Goal: Transaction & Acquisition: Purchase product/service

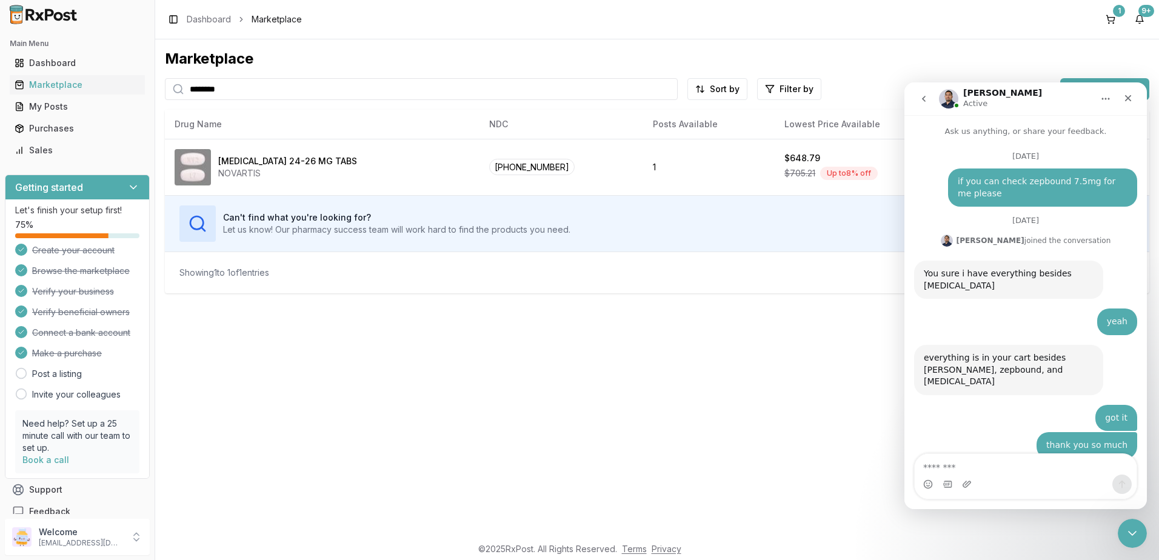
scroll to position [7800, 0]
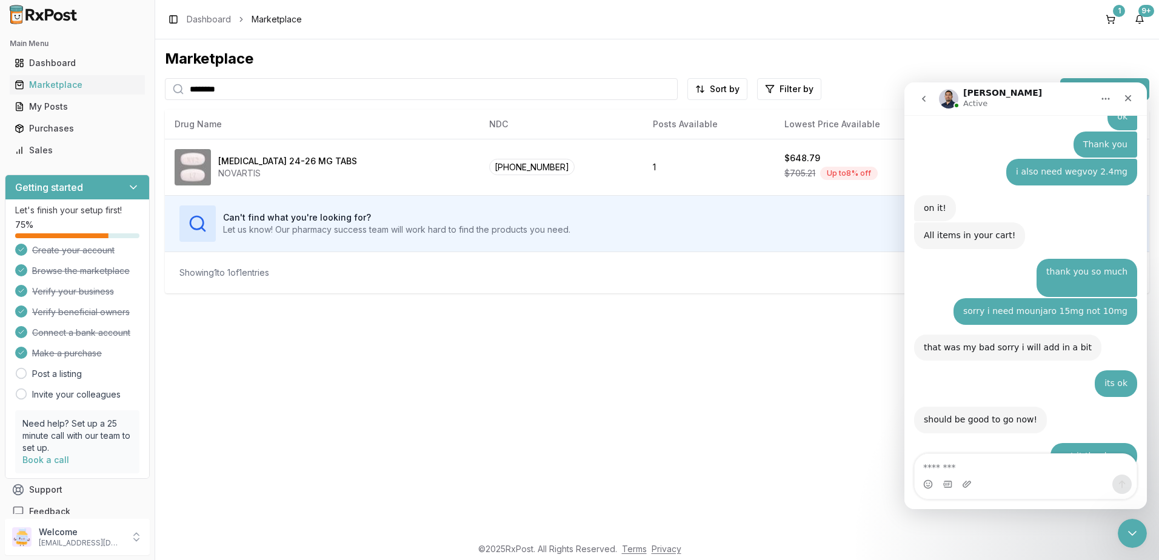
click at [1021, 464] on textarea "Message…" at bounding box center [1026, 464] width 222 height 21
type textarea "*"
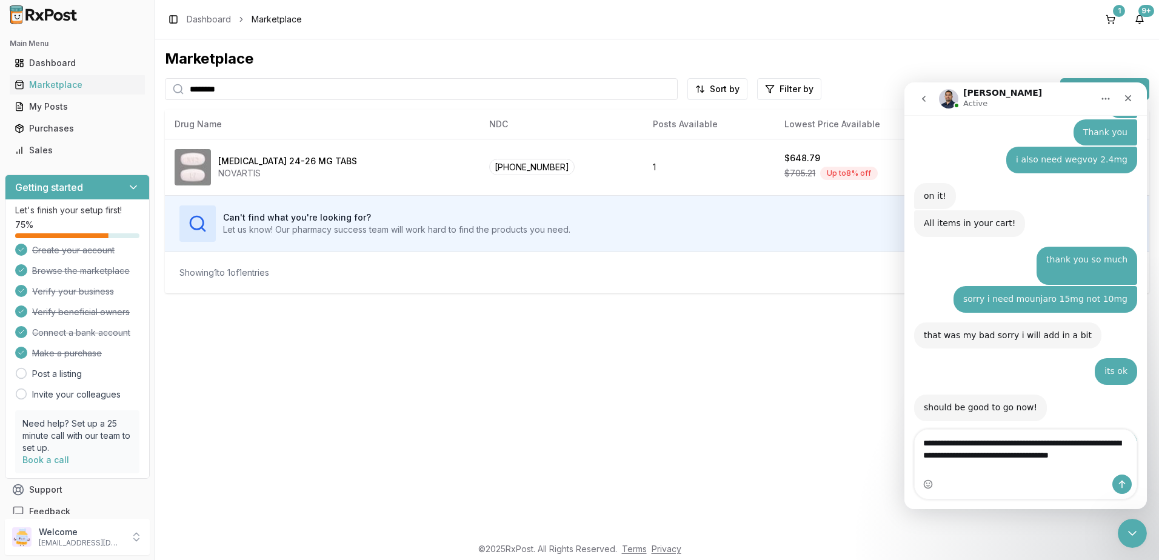
scroll to position [7824, 0]
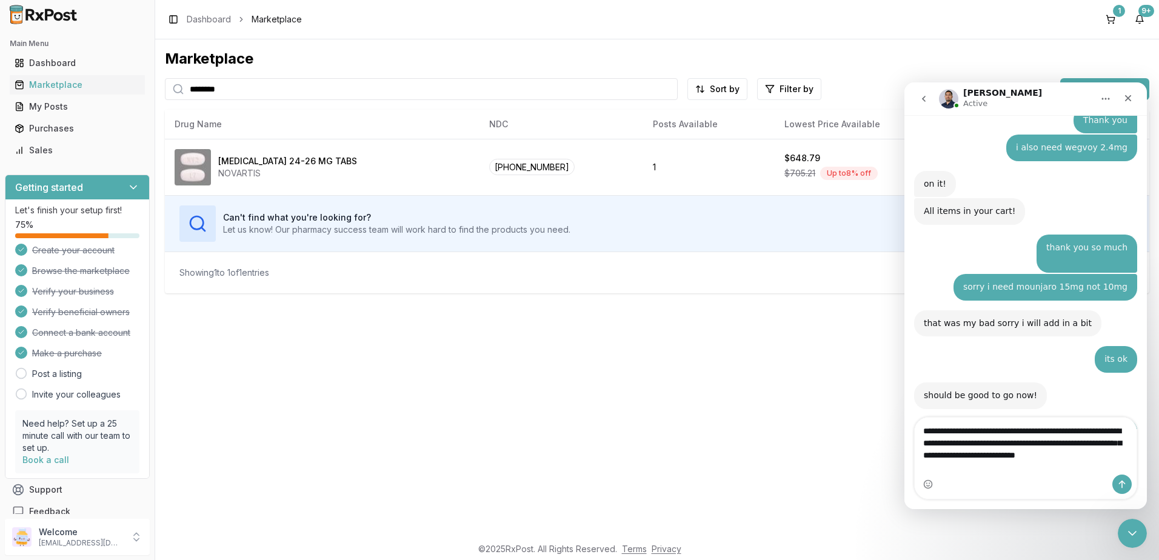
type textarea "**********"
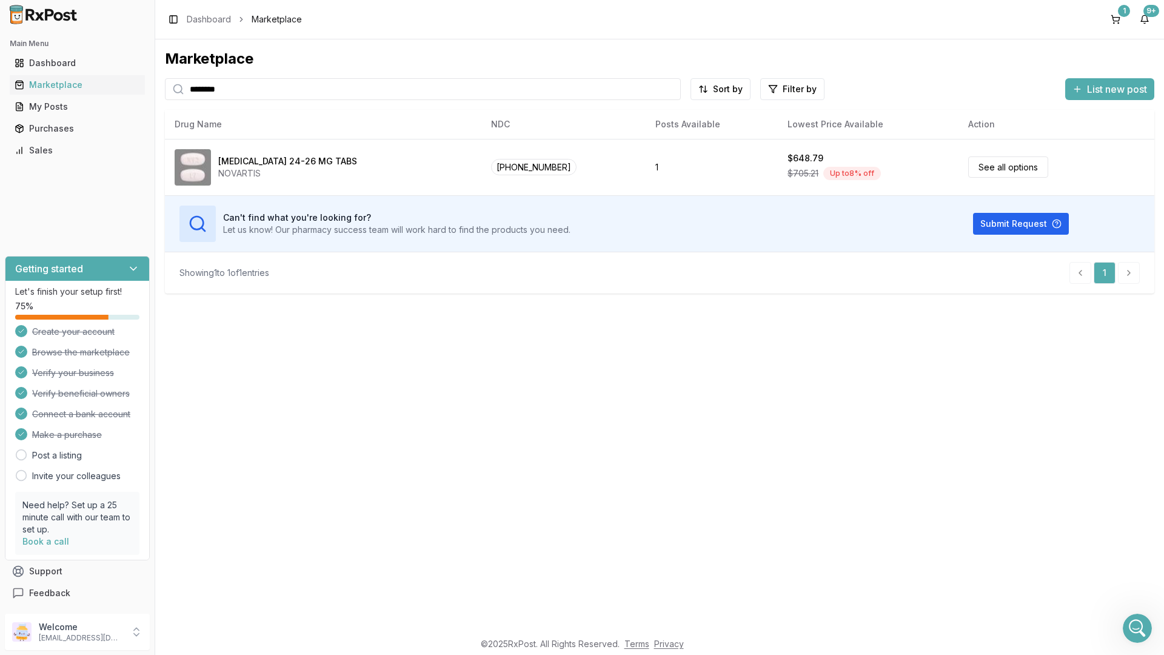
scroll to position [7962, 0]
click at [1135, 560] on icon "Open Intercom Messenger" at bounding box center [1136, 626] width 20 height 20
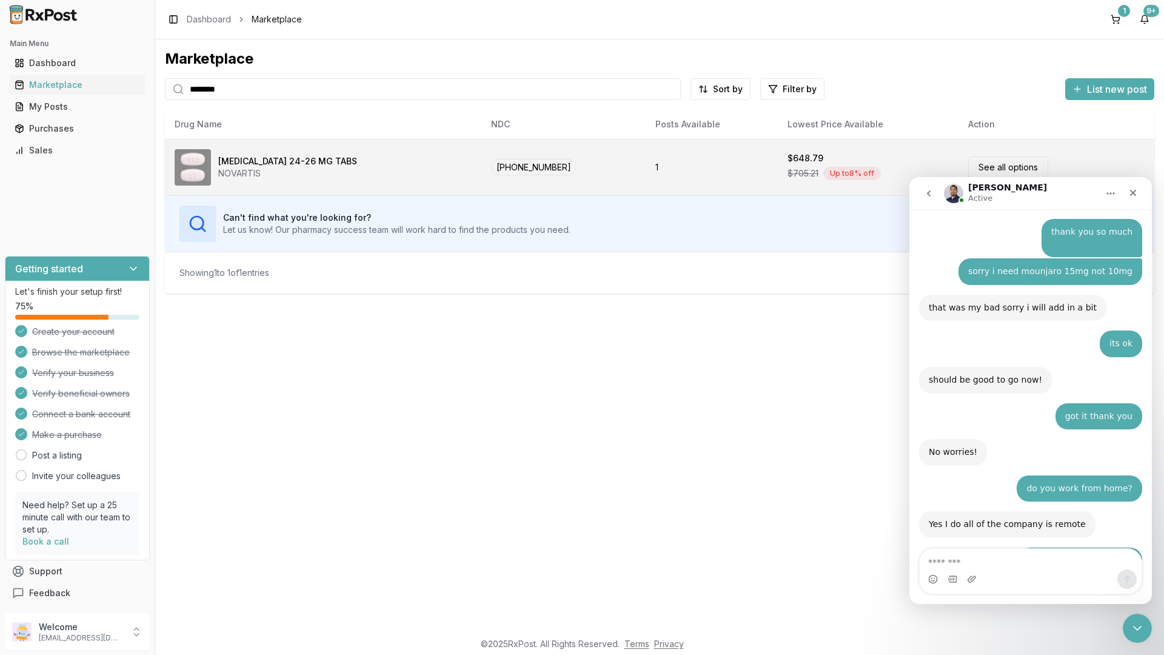
scroll to position [7952, 0]
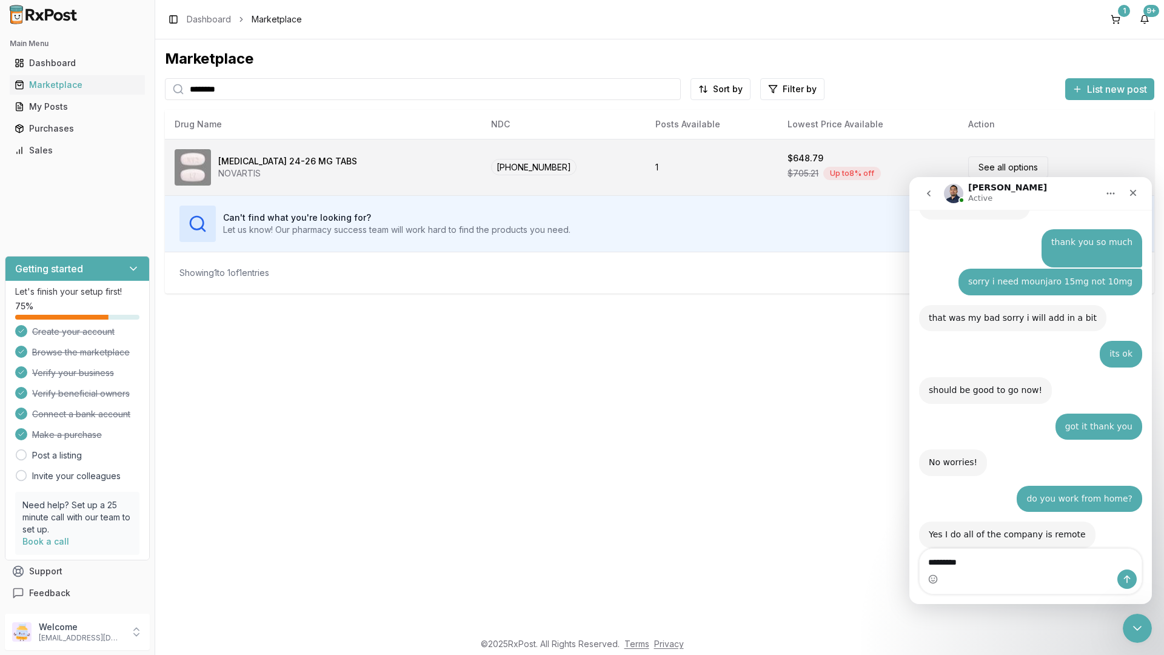
type textarea "**********"
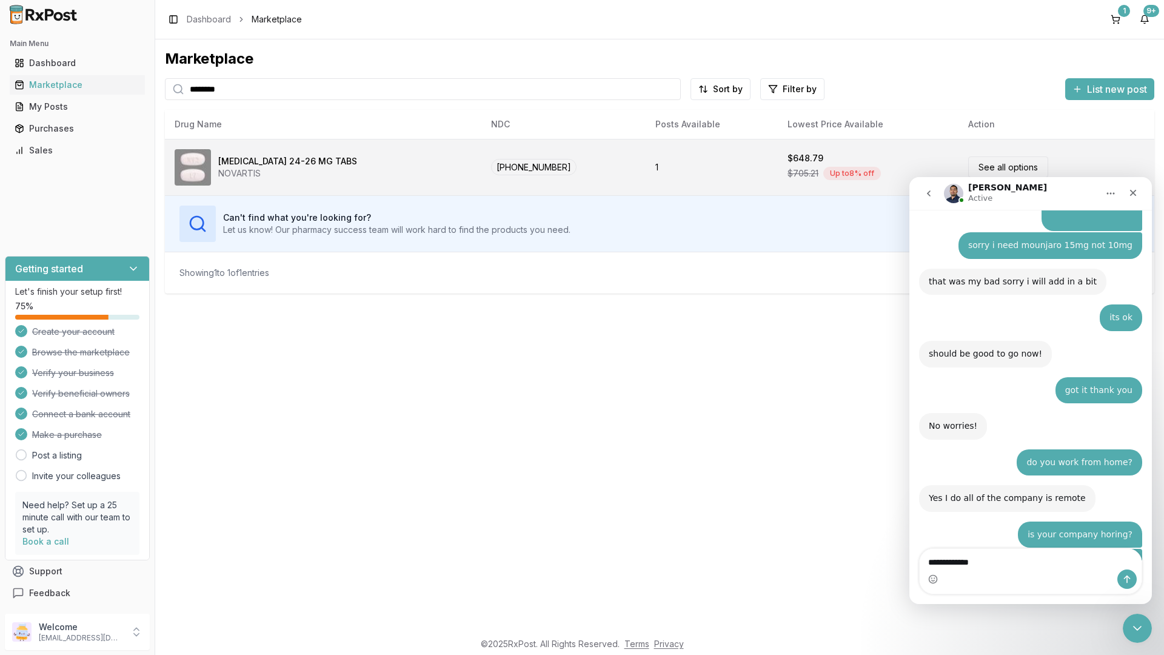
type textarea "**********"
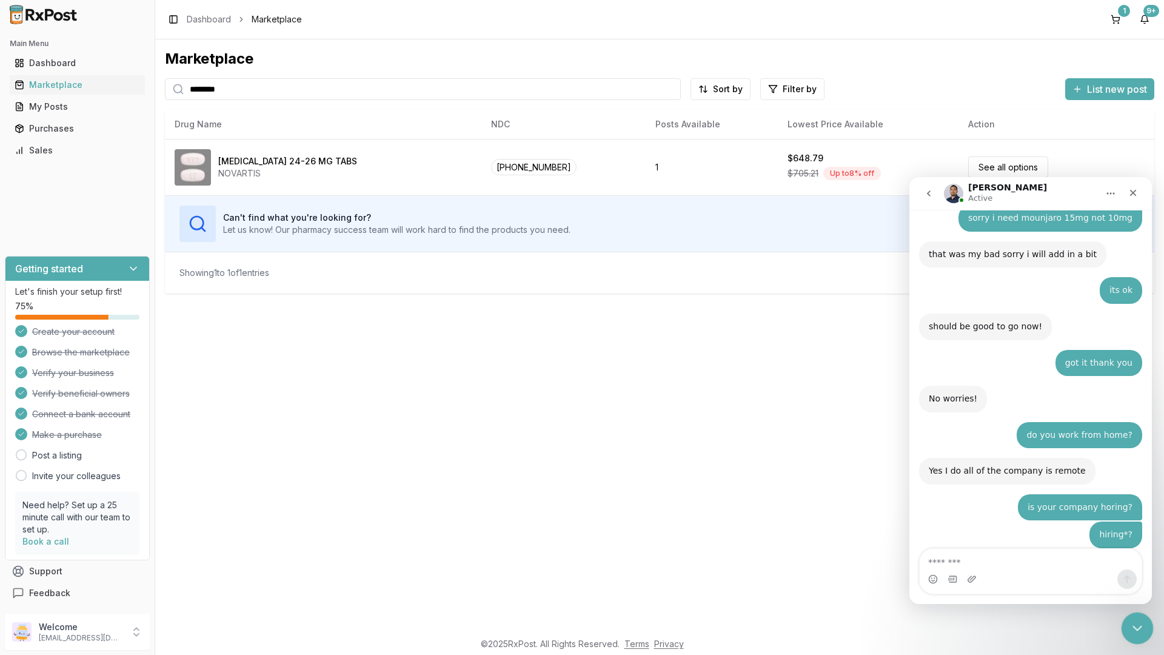
click at [1123, 560] on div "Close Intercom Messenger" at bounding box center [1135, 626] width 29 height 29
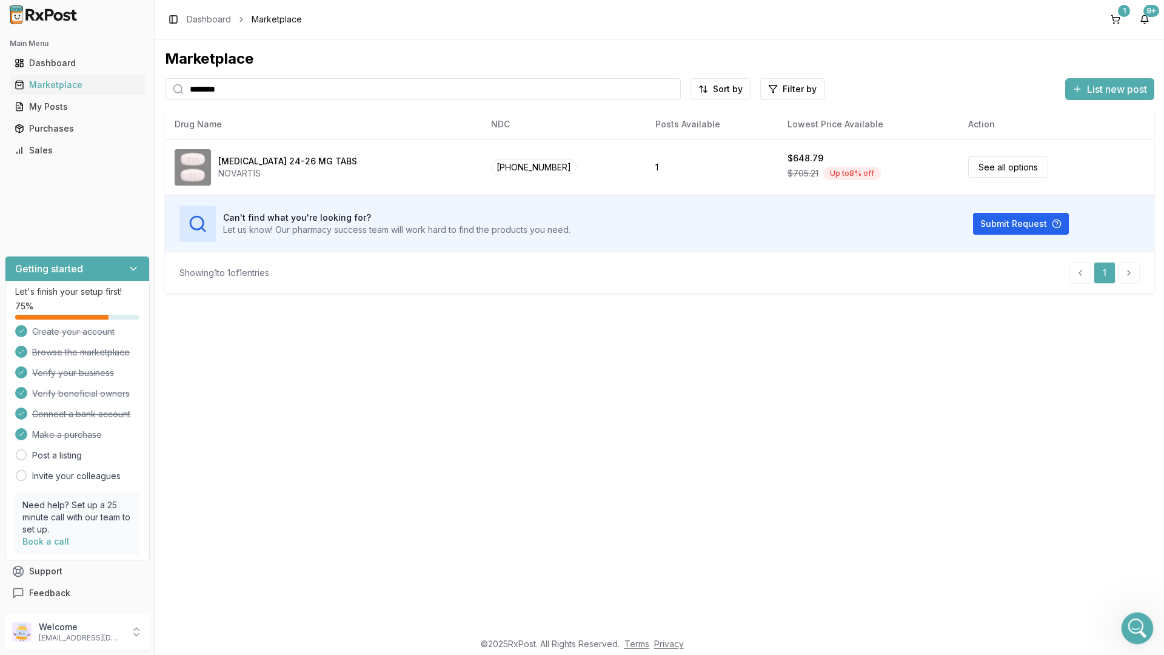
drag, startPoint x: 2249, startPoint y: 1224, endPoint x: 1138, endPoint y: 621, distance: 1264.3
click at [1138, 560] on icon "Open Intercom Messenger" at bounding box center [1136, 626] width 20 height 20
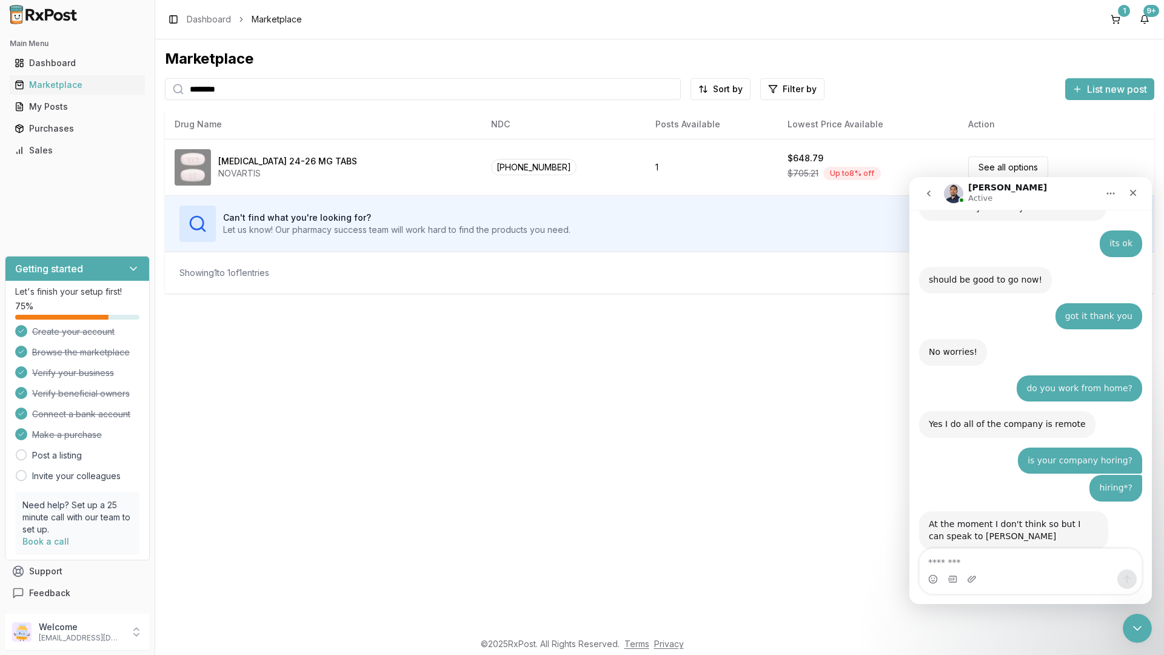
scroll to position [8080, 0]
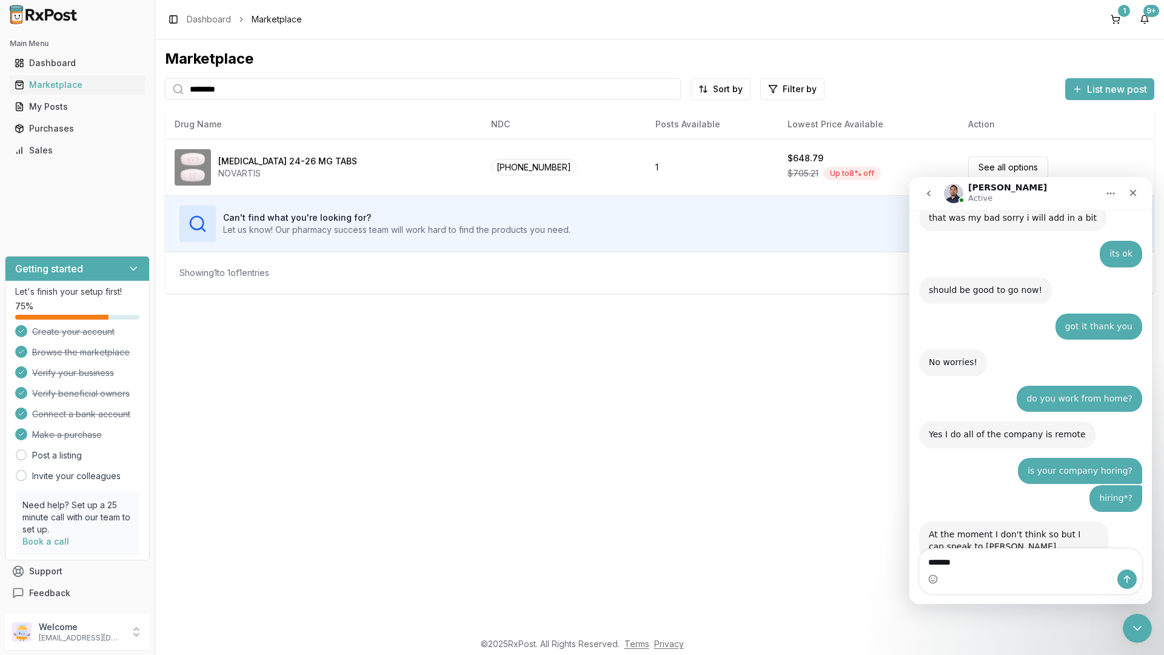
type textarea "********"
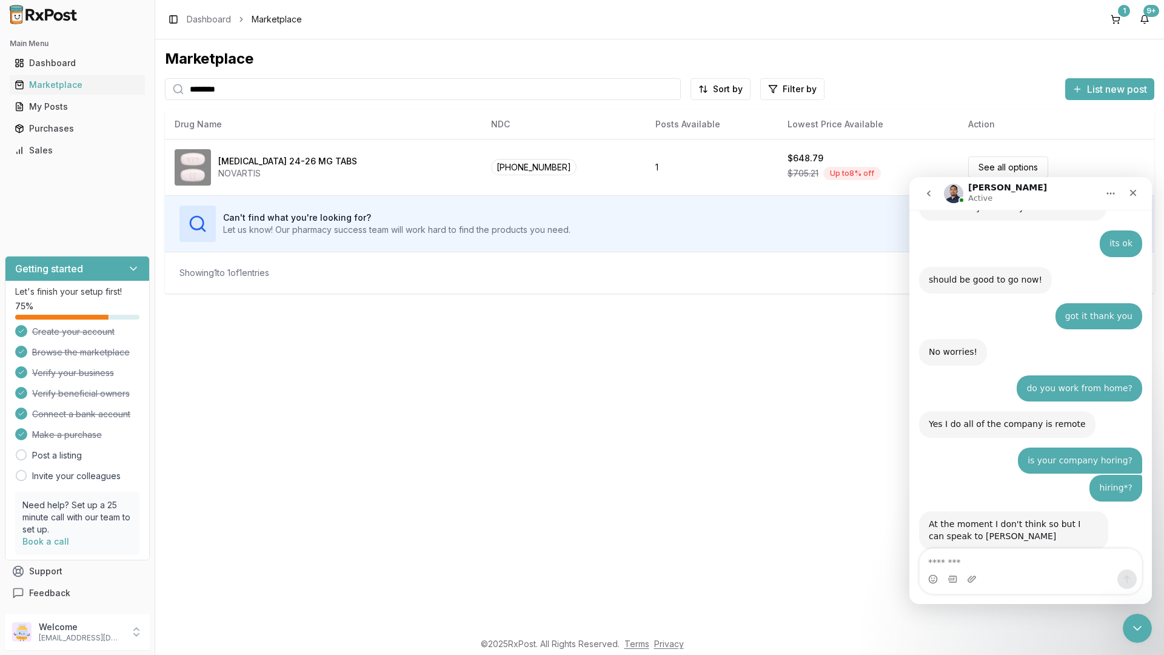
scroll to position [8115, 0]
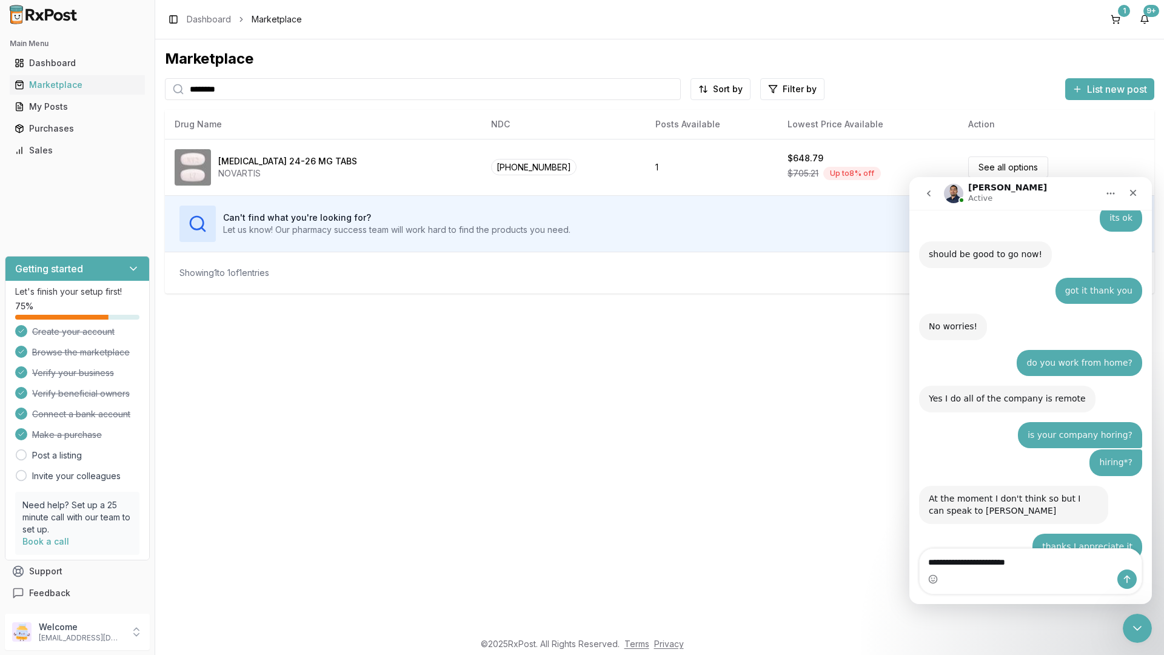
type textarea "**********"
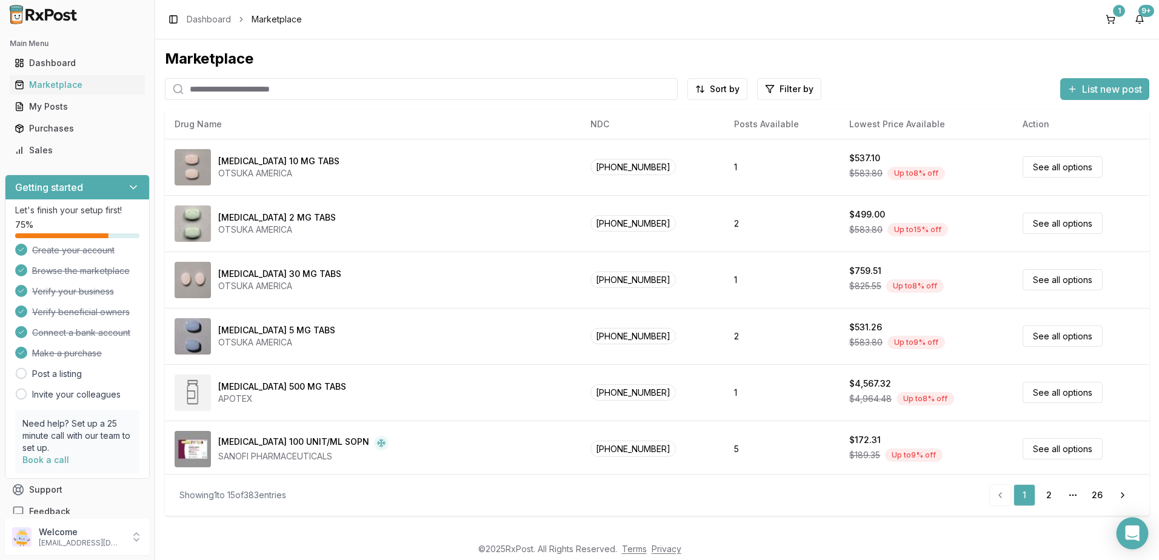
click at [1140, 538] on div "Open Intercom Messenger" at bounding box center [1133, 534] width 32 height 32
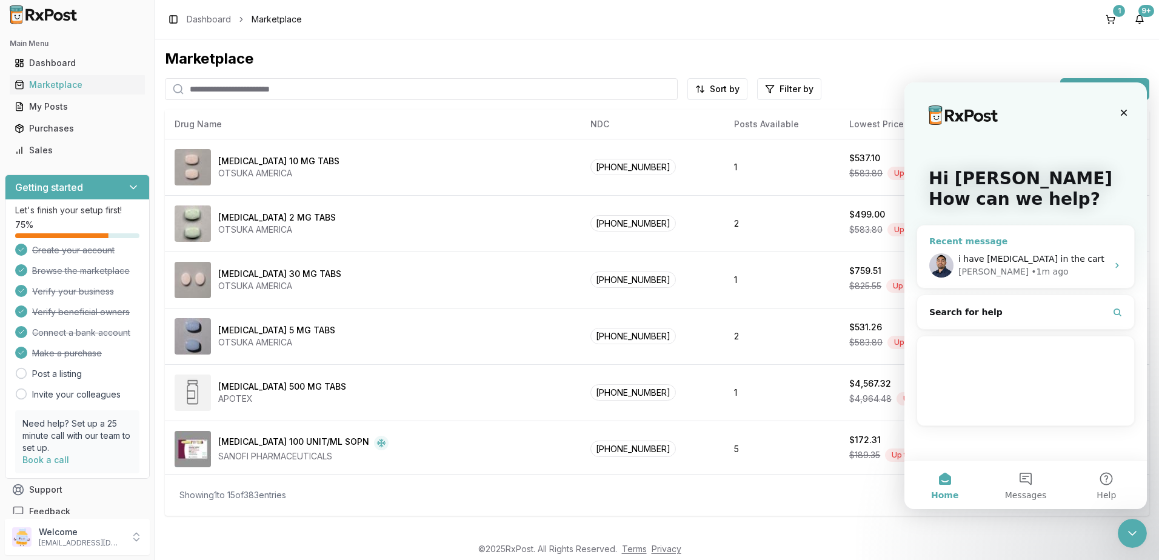
click at [1075, 258] on div "i have [MEDICAL_DATA] in the cart" at bounding box center [1032, 259] width 149 height 13
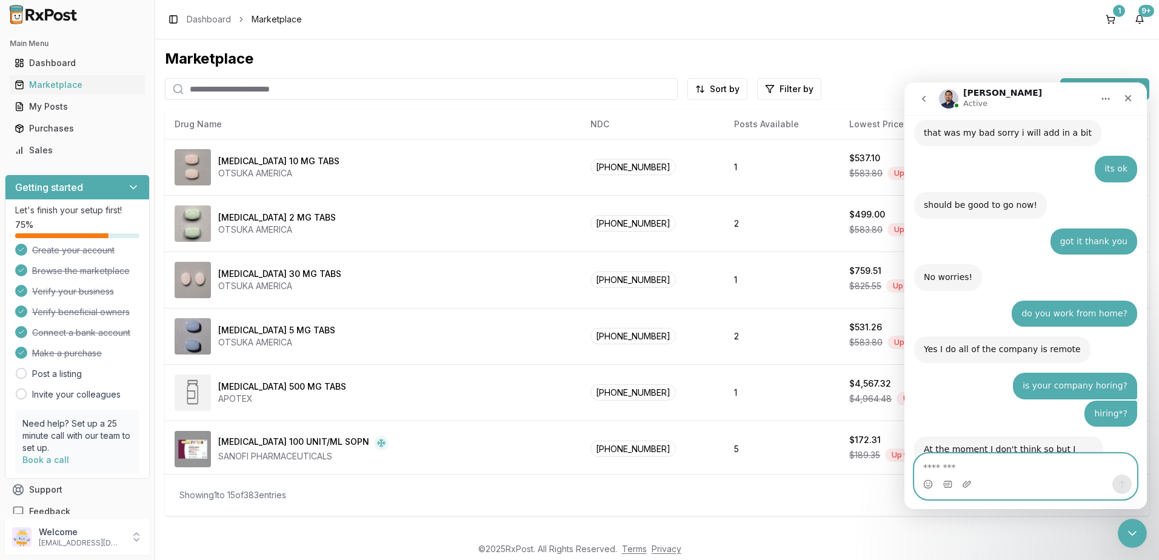
scroll to position [7831, 0]
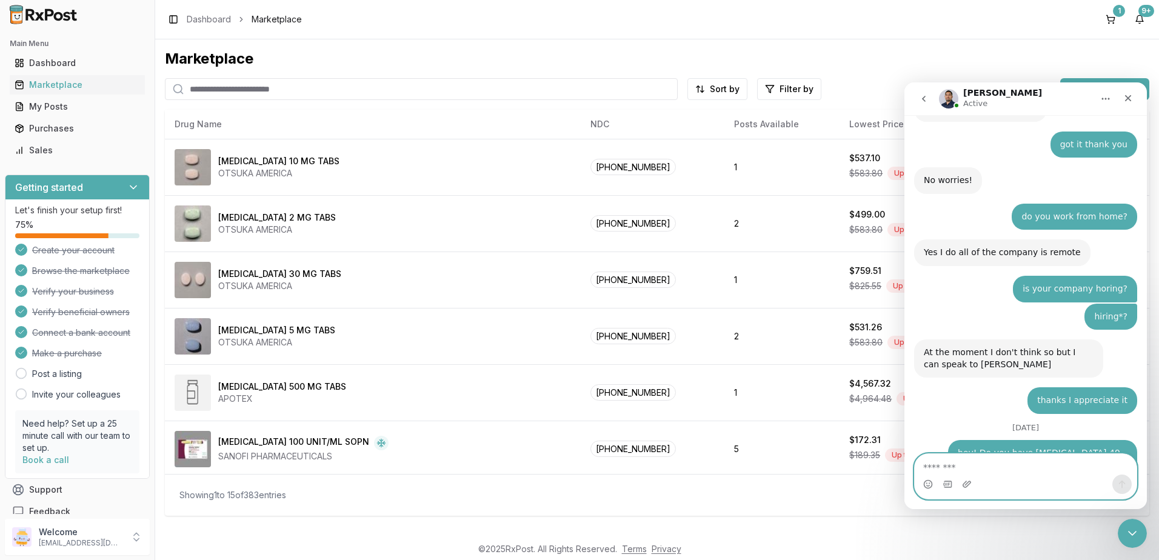
click at [1001, 461] on textarea "Message…" at bounding box center [1026, 464] width 222 height 21
drag, startPoint x: 47, startPoint y: 122, endPoint x: 70, endPoint y: 122, distance: 22.4
click at [47, 123] on div "Purchases" at bounding box center [77, 128] width 125 height 12
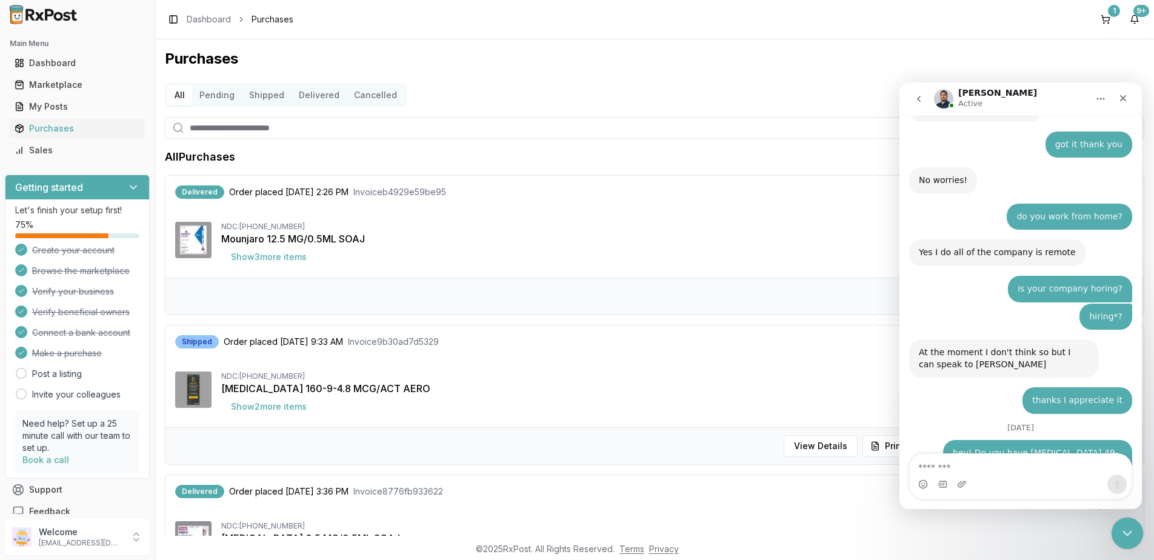
click at [1129, 527] on icon "Close Intercom Messenger" at bounding box center [1125, 531] width 15 height 15
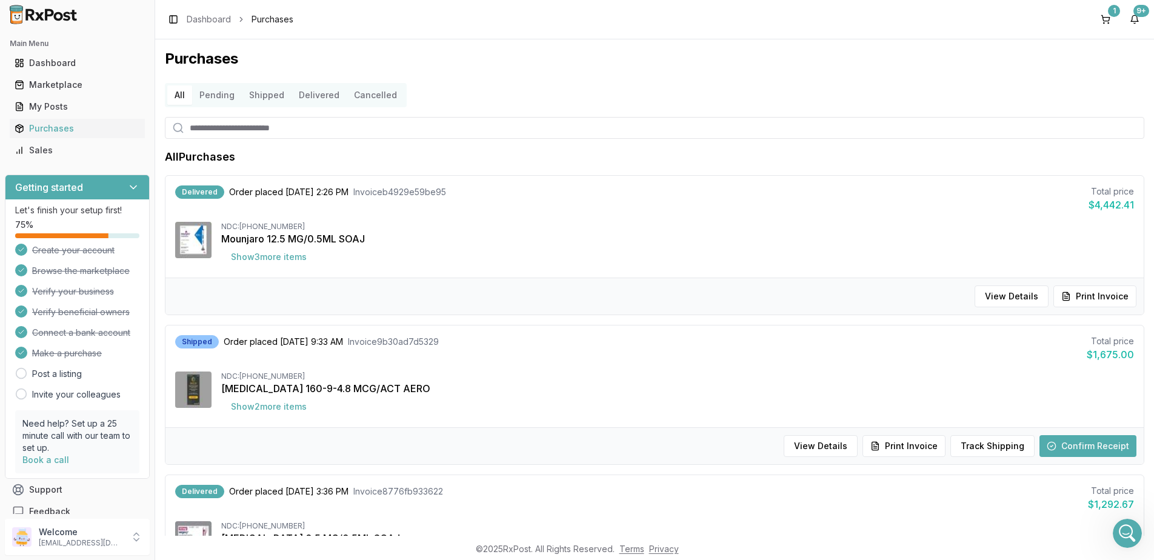
scroll to position [7831, 0]
click at [992, 450] on button "Track Shipping" at bounding box center [992, 446] width 84 height 22
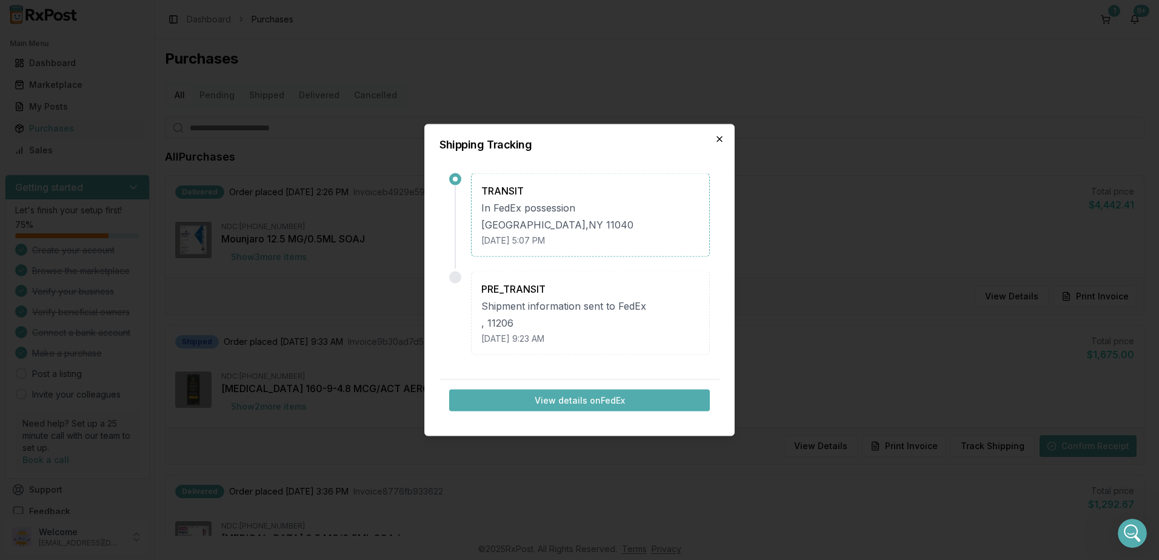
click at [720, 136] on icon "button" at bounding box center [720, 140] width 10 height 10
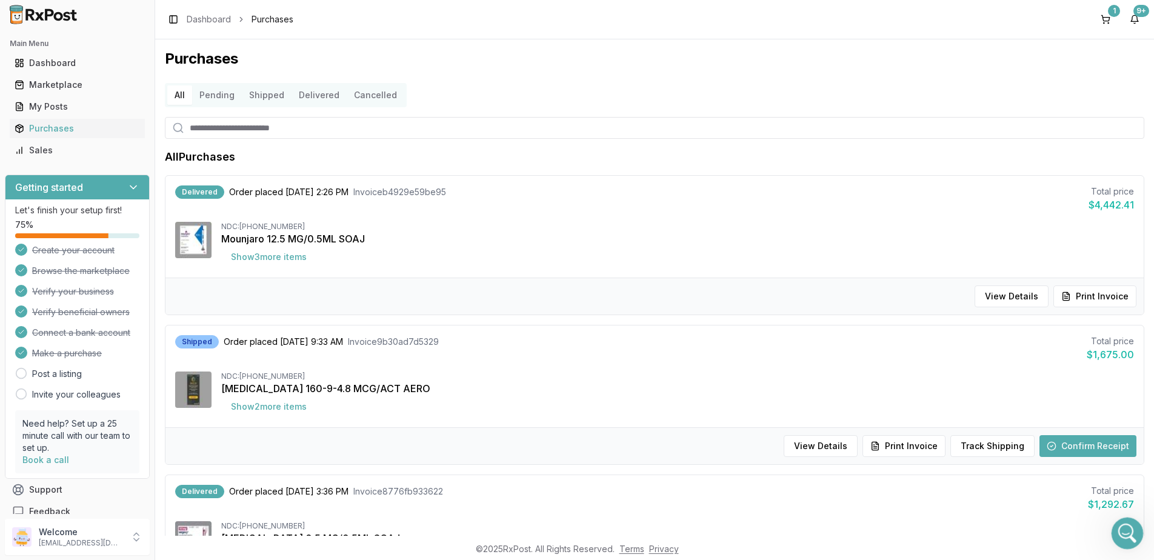
click at [1130, 533] on icon "Open Intercom Messenger" at bounding box center [1126, 532] width 20 height 20
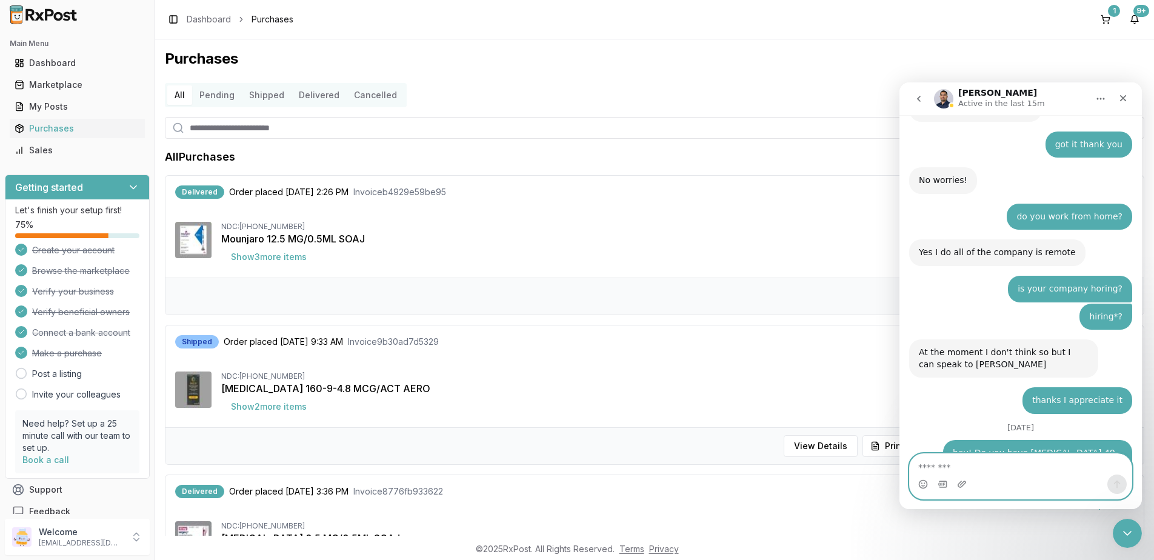
click at [1062, 458] on textarea "Message…" at bounding box center [1021, 464] width 222 height 21
click at [991, 459] on textarea "Message…" at bounding box center [1021, 464] width 222 height 21
type textarea "*"
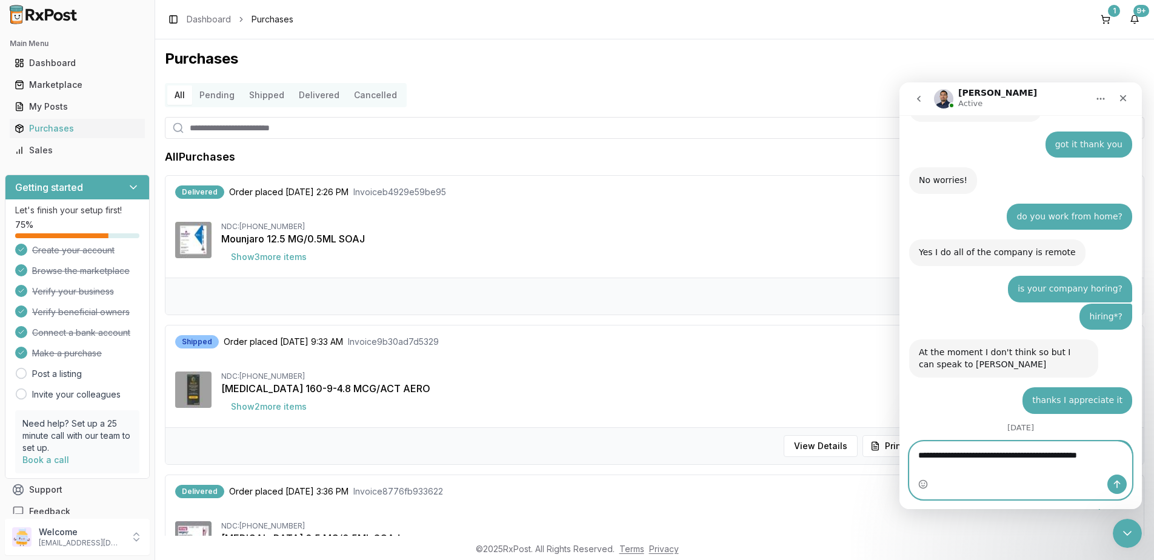
type textarea "**********"
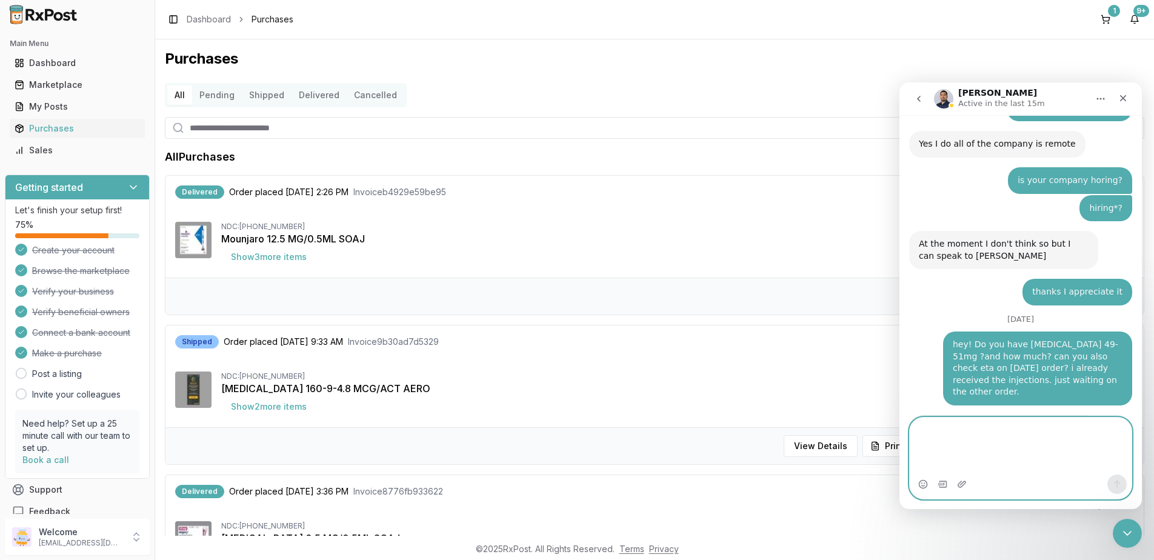
scroll to position [7980, 0]
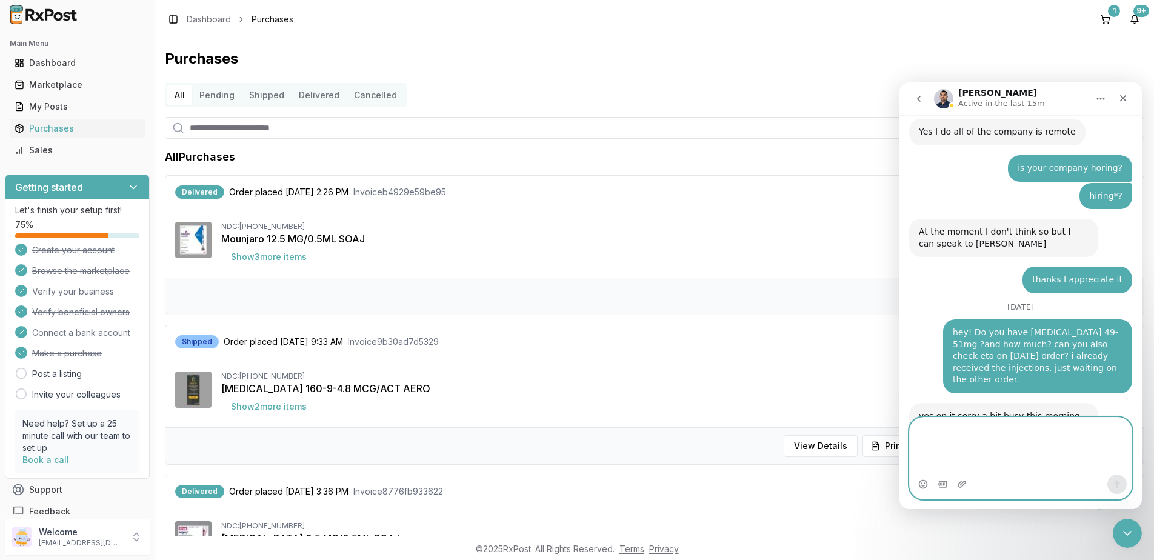
click at [1002, 427] on textarea "Message…" at bounding box center [1021, 446] width 222 height 57
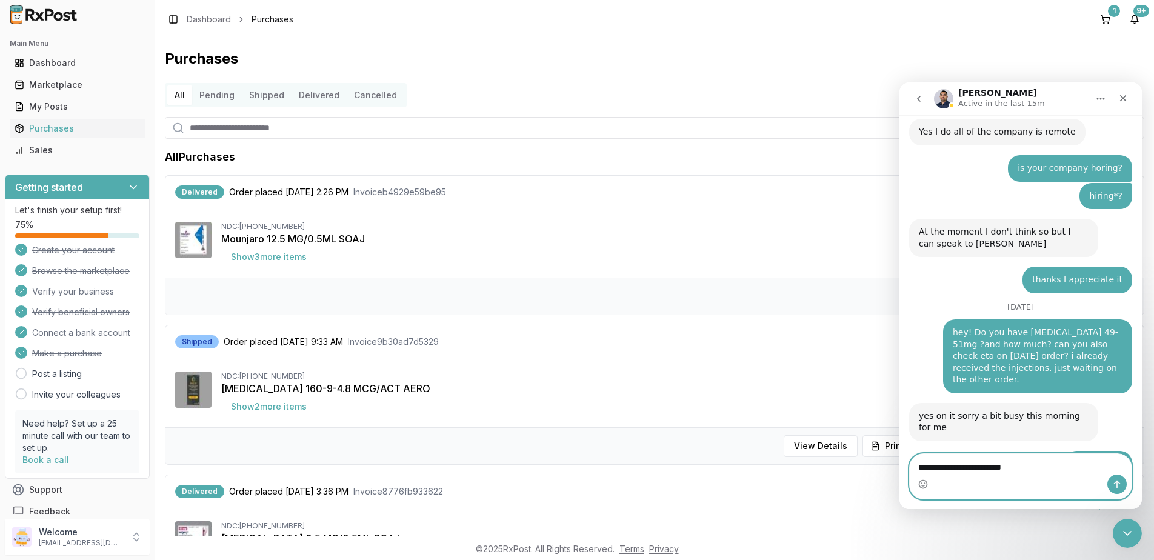
type textarea "**********"
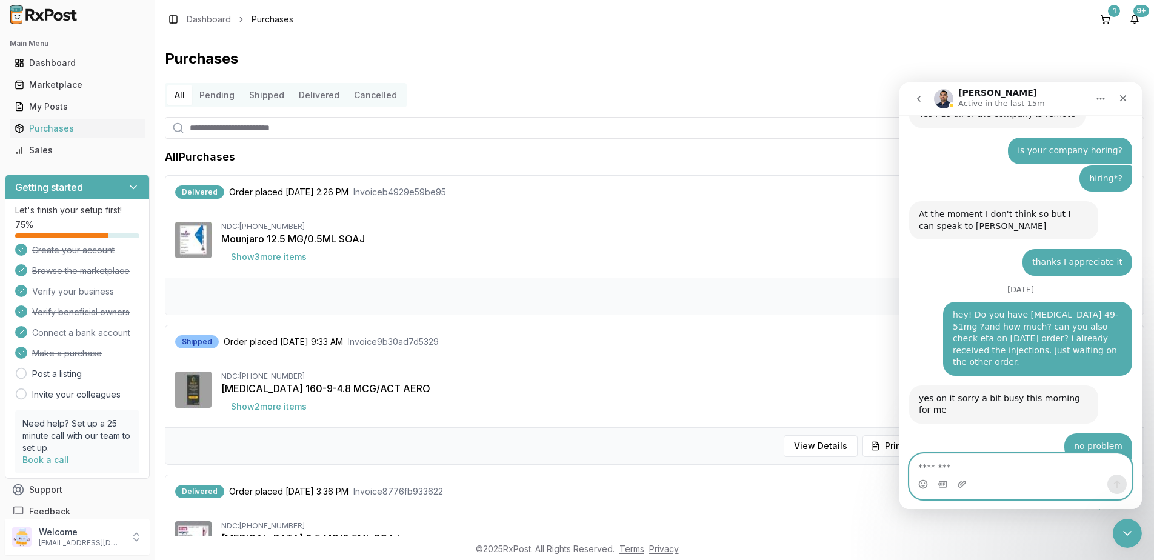
scroll to position [8009, 0]
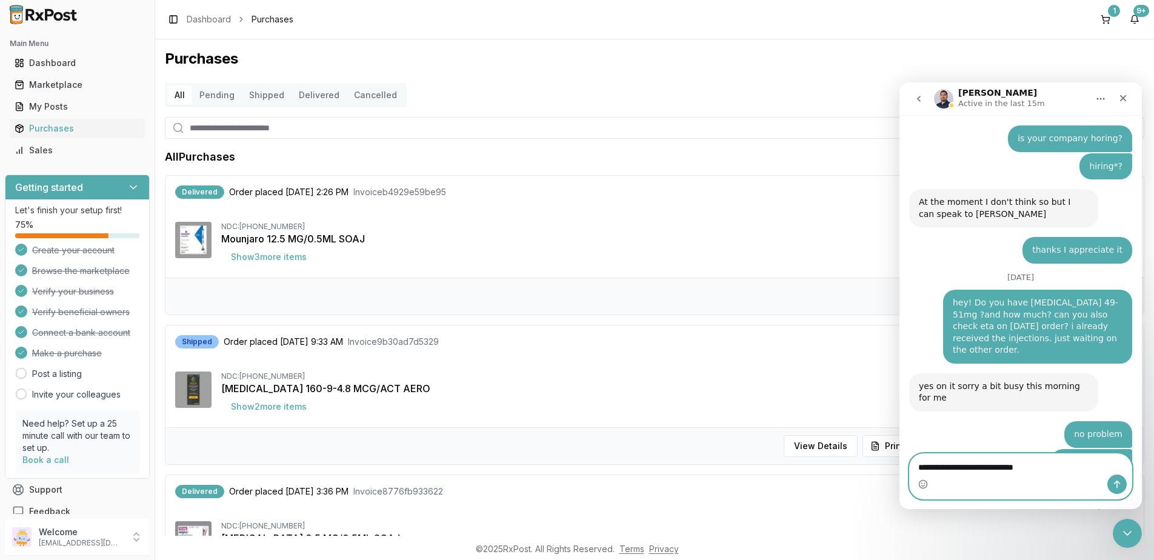
type textarea "**********"
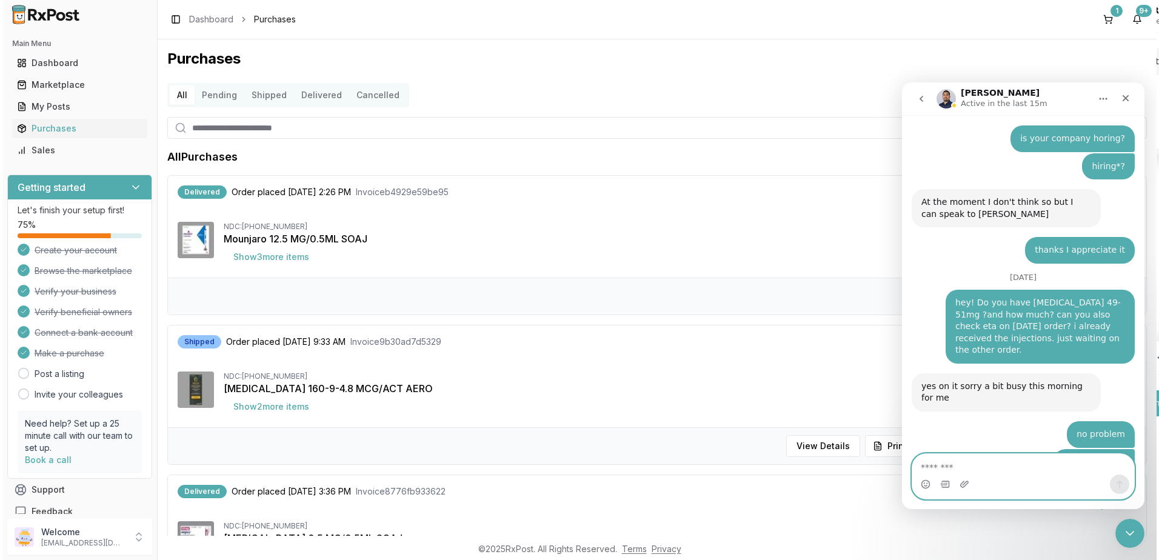
scroll to position [8037, 0]
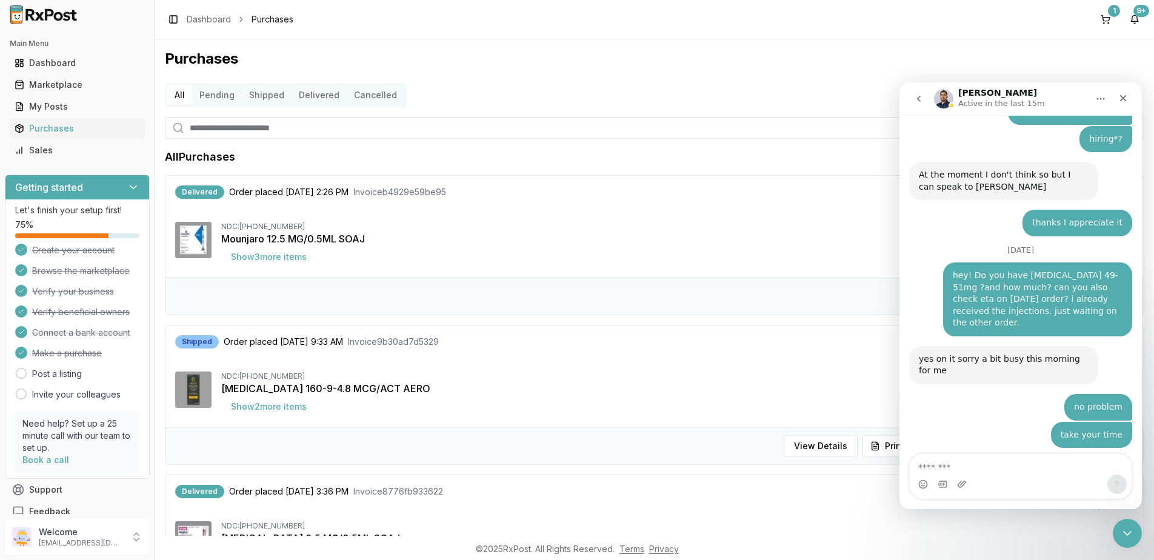
drag, startPoint x: 1112, startPoint y: 13, endPoint x: 1113, endPoint y: 32, distance: 18.2
click at [1112, 13] on div "1" at bounding box center [1114, 11] width 12 height 12
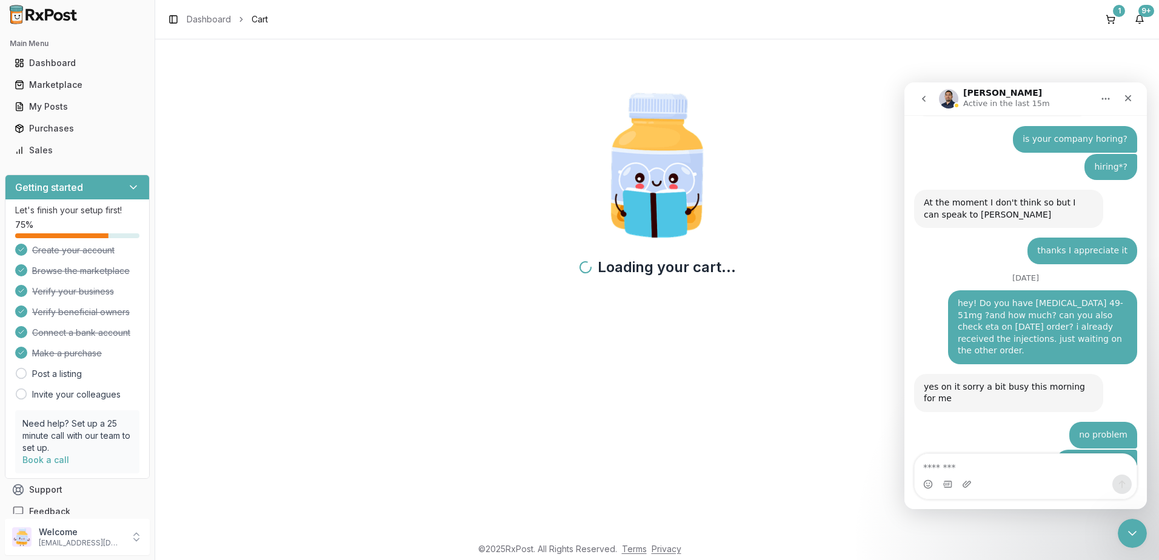
scroll to position [8065, 0]
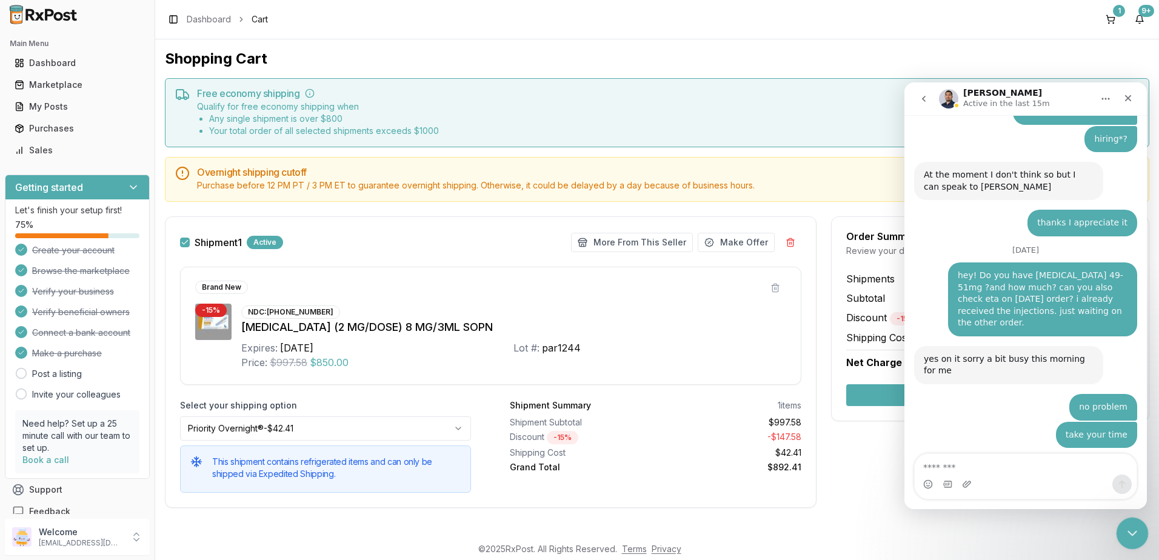
click at [1127, 527] on icon "Close Intercom Messenger" at bounding box center [1130, 531] width 15 height 15
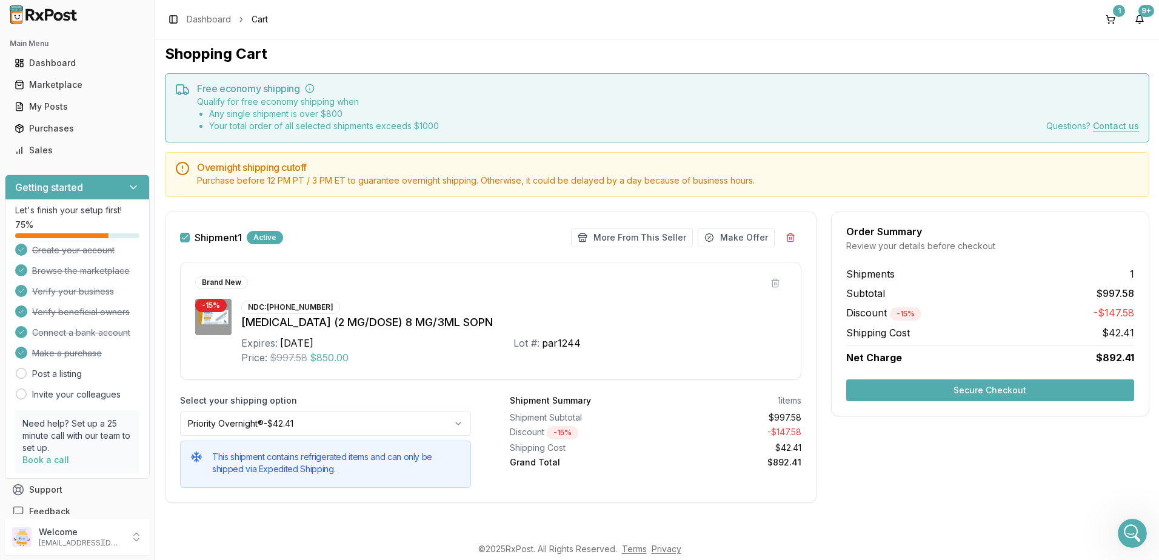
scroll to position [6, 0]
click at [995, 390] on button "Secure Checkout" at bounding box center [990, 389] width 288 height 22
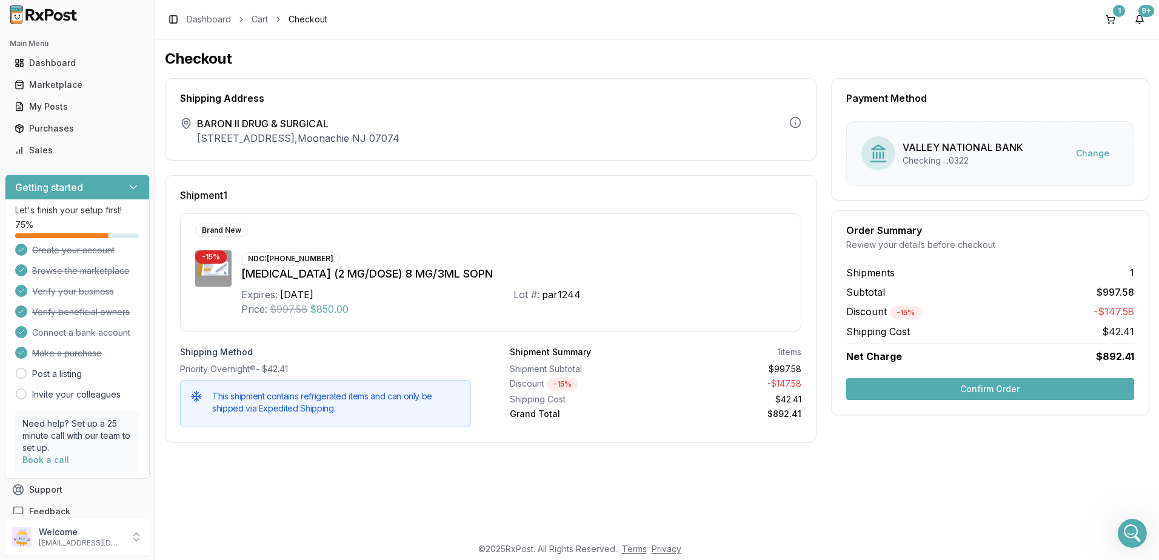
click at [991, 390] on button "Confirm Order" at bounding box center [990, 389] width 288 height 22
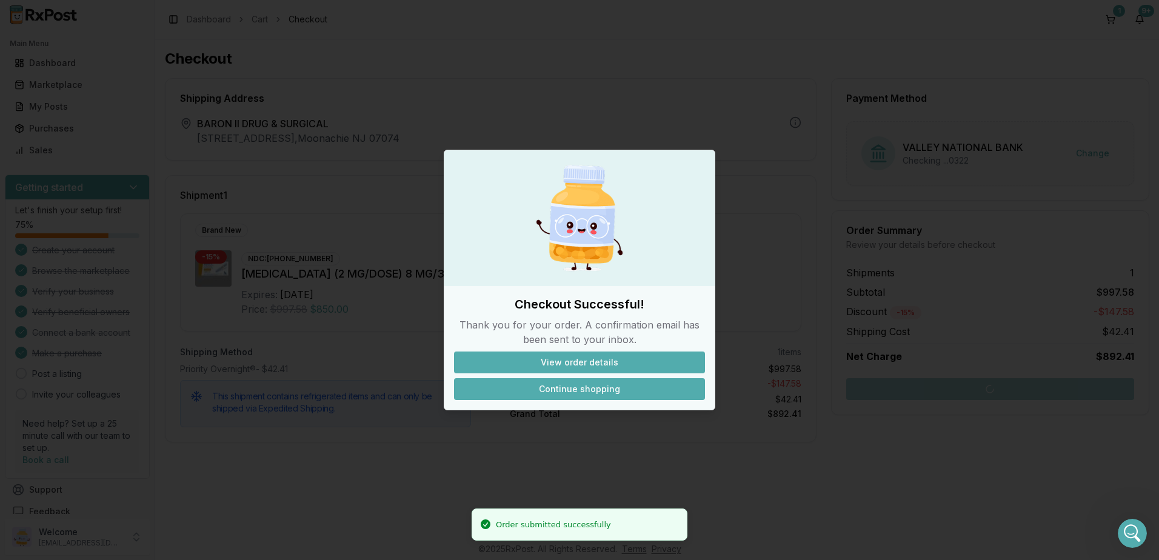
click at [592, 384] on button "Continue shopping" at bounding box center [579, 389] width 251 height 22
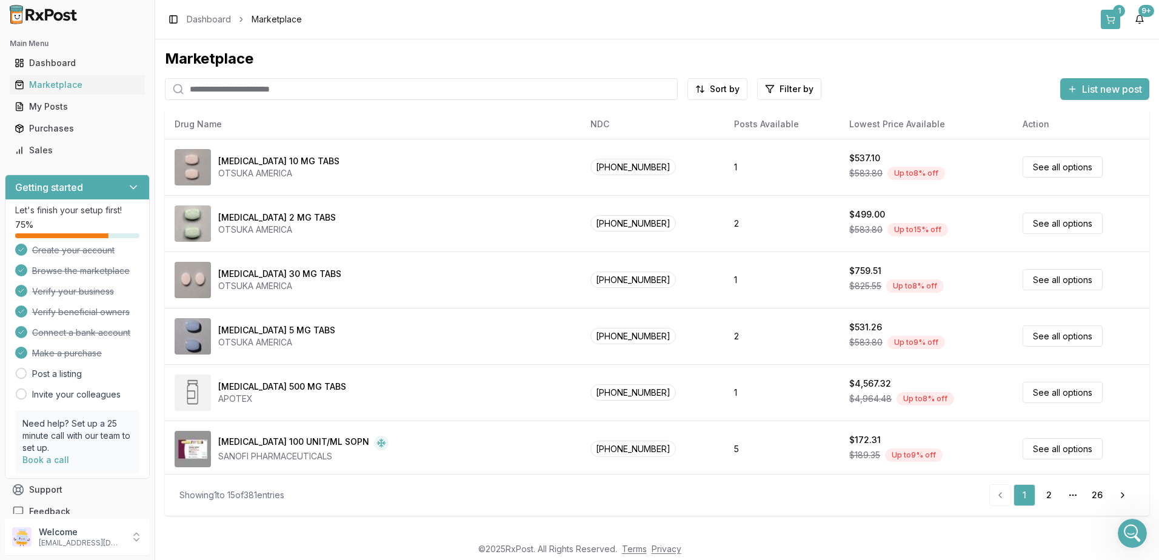
click at [1121, 8] on div "1" at bounding box center [1119, 11] width 12 height 12
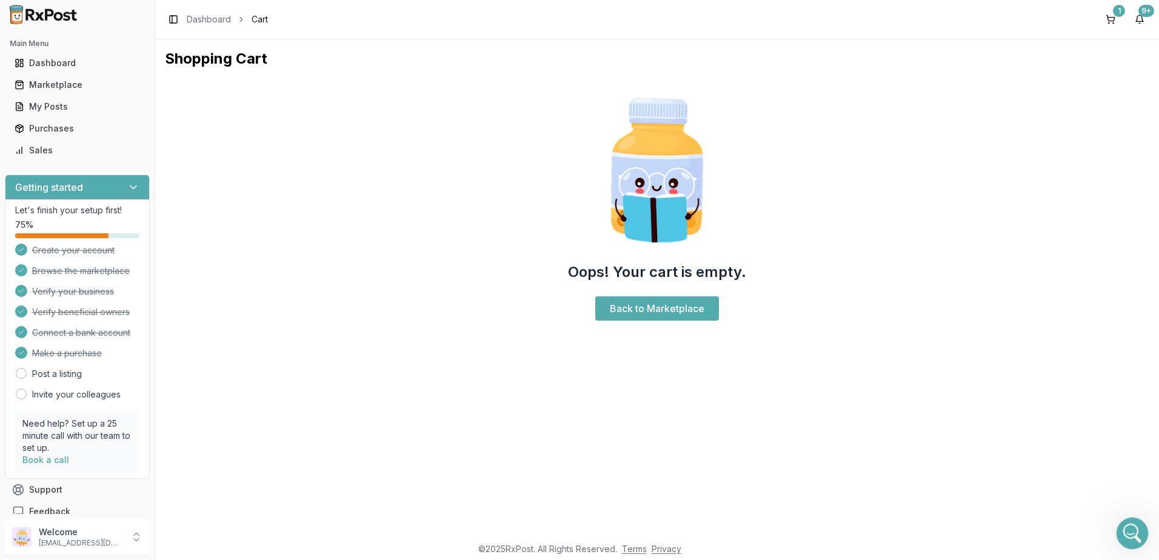
drag, startPoint x: 2239, startPoint y: 1037, endPoint x: 1123, endPoint y: 520, distance: 1229.1
click at [1123, 520] on div "Open Intercom Messenger" at bounding box center [1131, 532] width 40 height 40
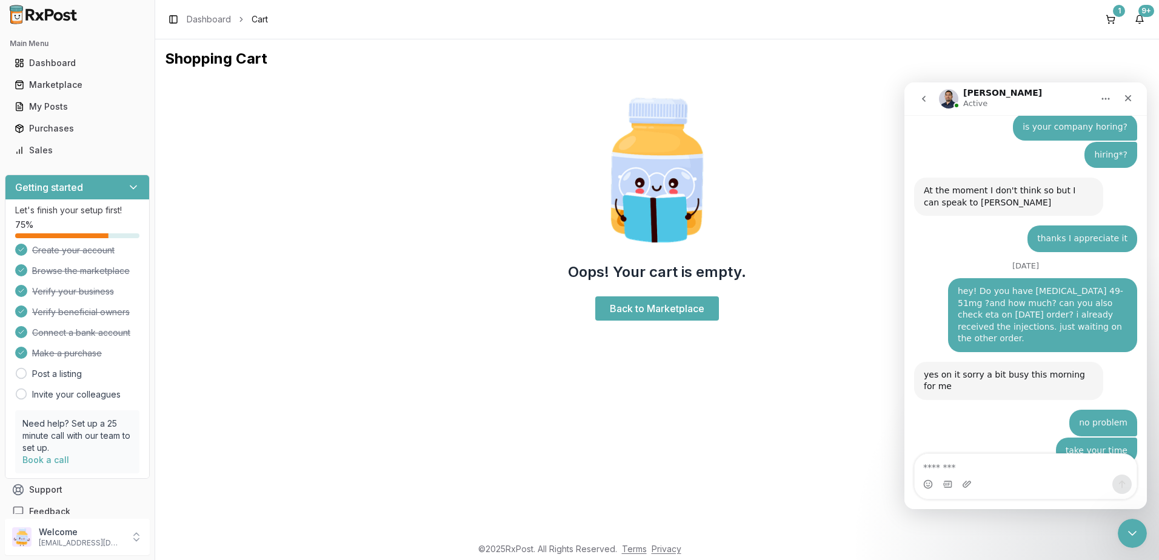
scroll to position [8065, 0]
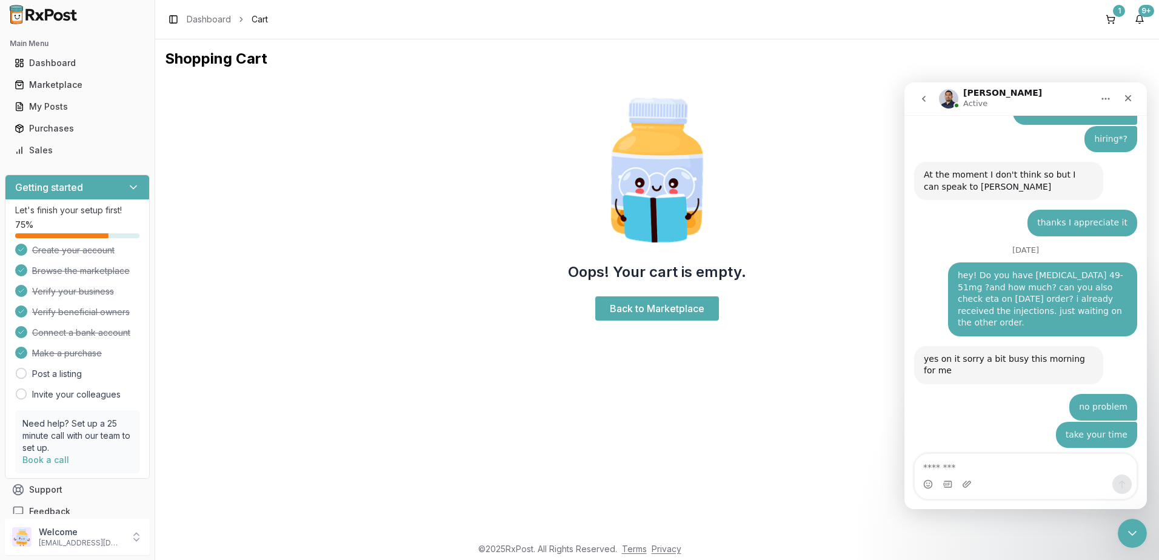
drag, startPoint x: 59, startPoint y: 83, endPoint x: 588, endPoint y: 172, distance: 535.9
click at [61, 82] on div "Marketplace" at bounding box center [77, 85] width 125 height 12
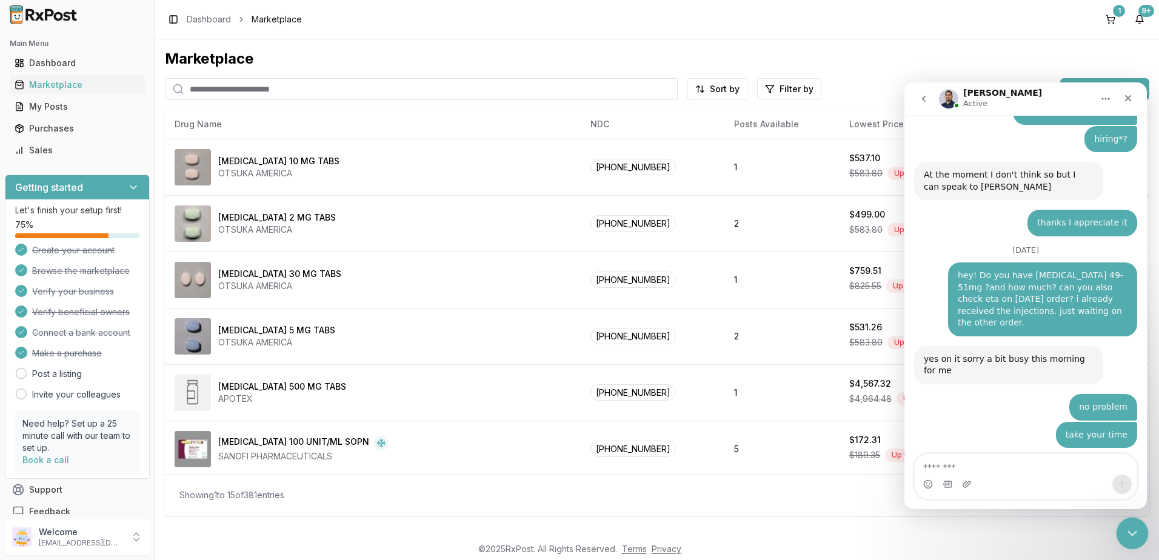
click at [1128, 532] on icon "Close Intercom Messenger" at bounding box center [1130, 531] width 15 height 15
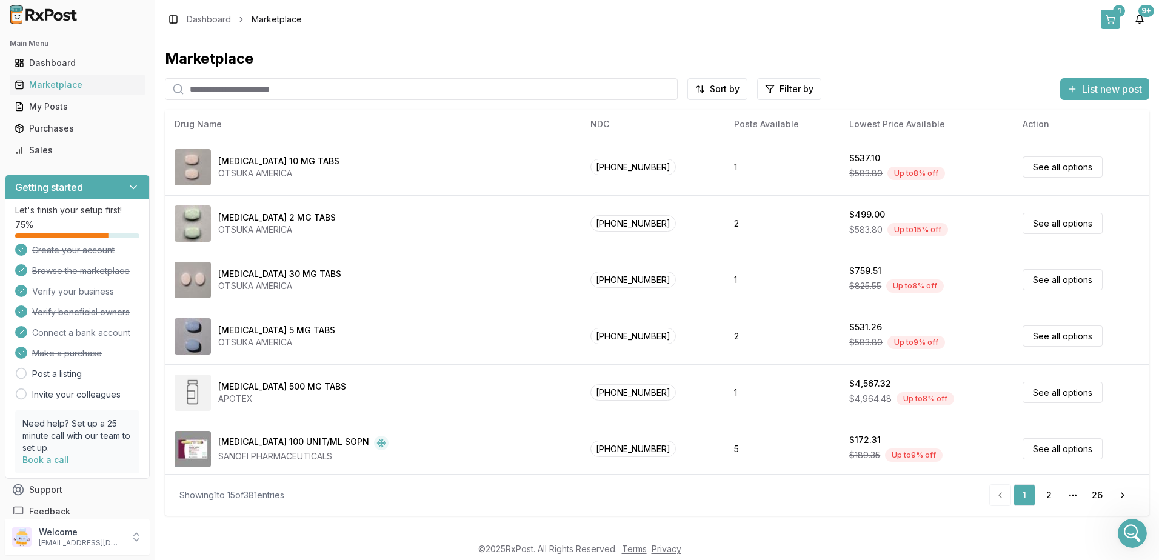
click at [1113, 15] on button "1" at bounding box center [1110, 19] width 19 height 19
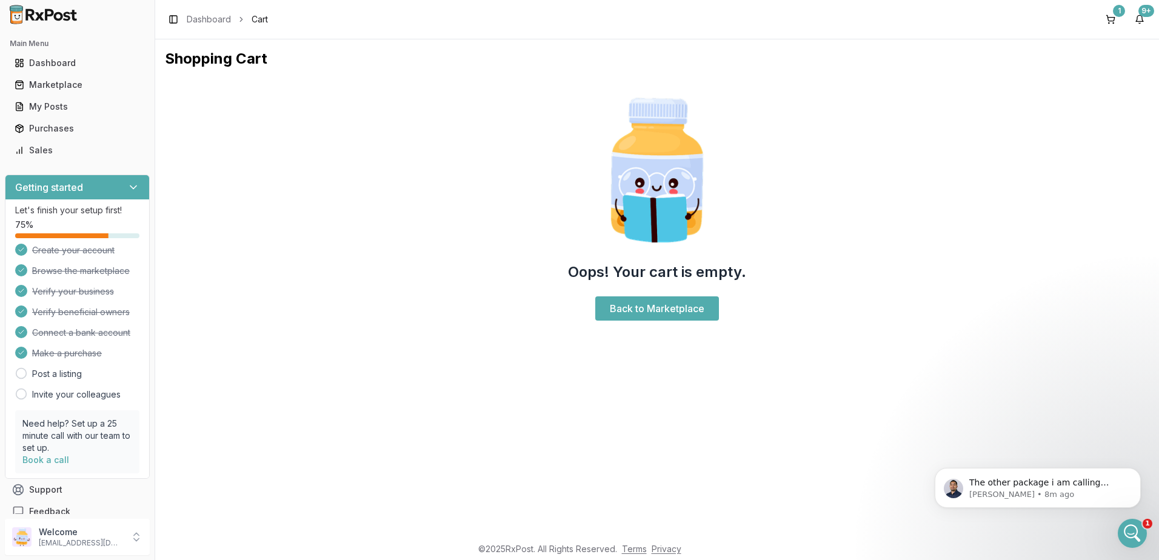
scroll to position [8192, 0]
click at [1084, 481] on p "The other package i am calling fedex because it says they have it but will add …" at bounding box center [1047, 483] width 156 height 12
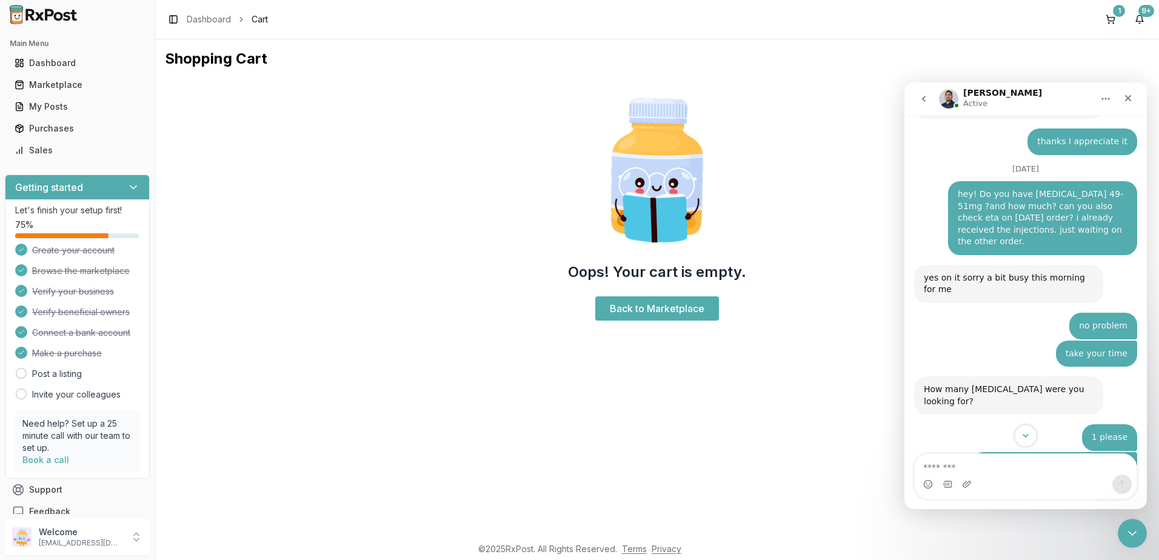
scroll to position [8212, 0]
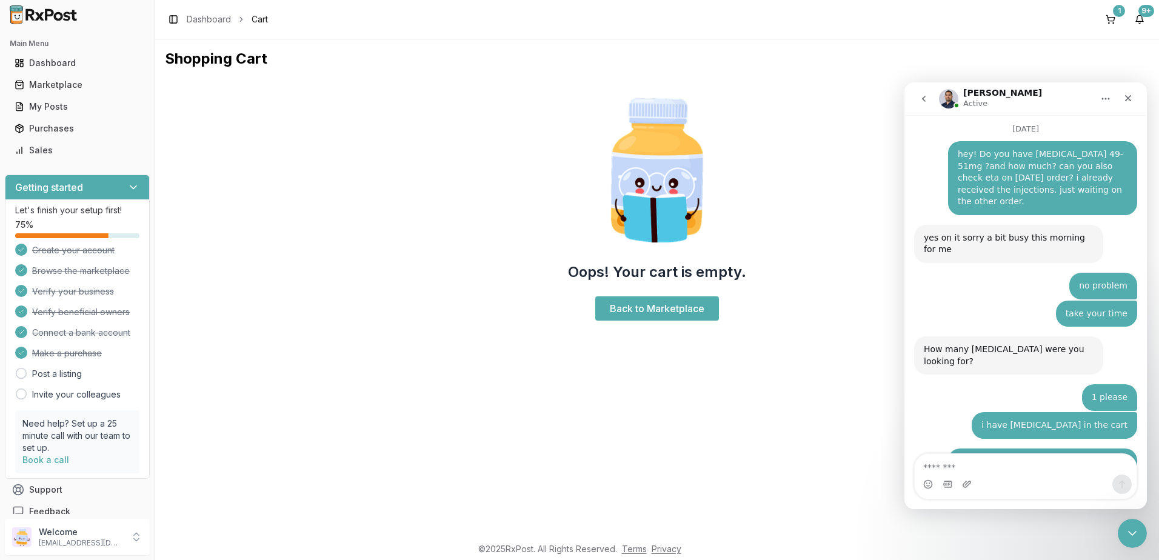
click at [992, 464] on textarea "Message…" at bounding box center [1026, 464] width 222 height 21
type textarea "*"
type textarea "*********"
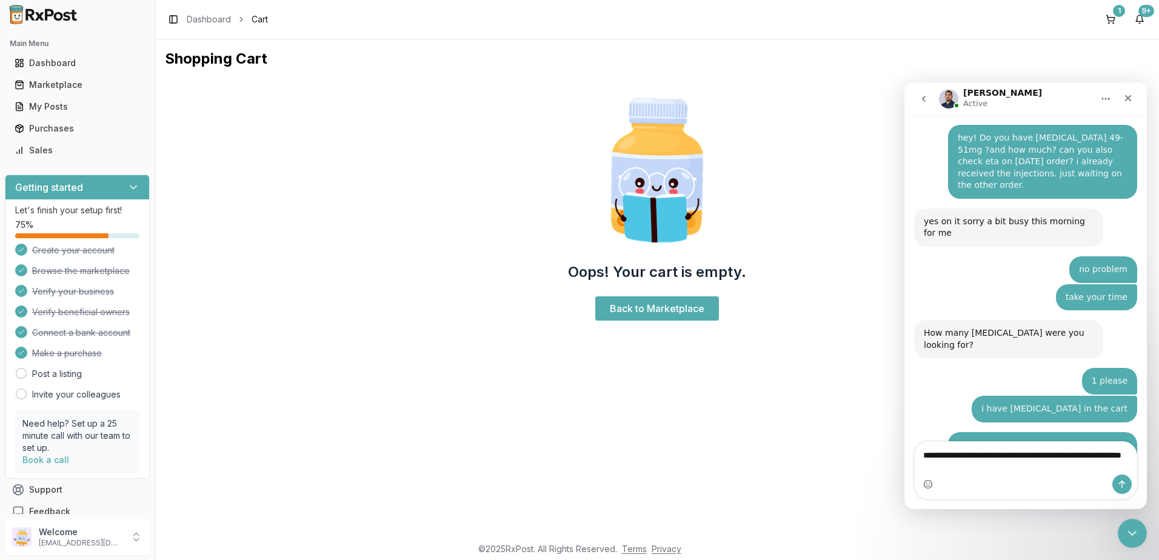
scroll to position [8240, 0]
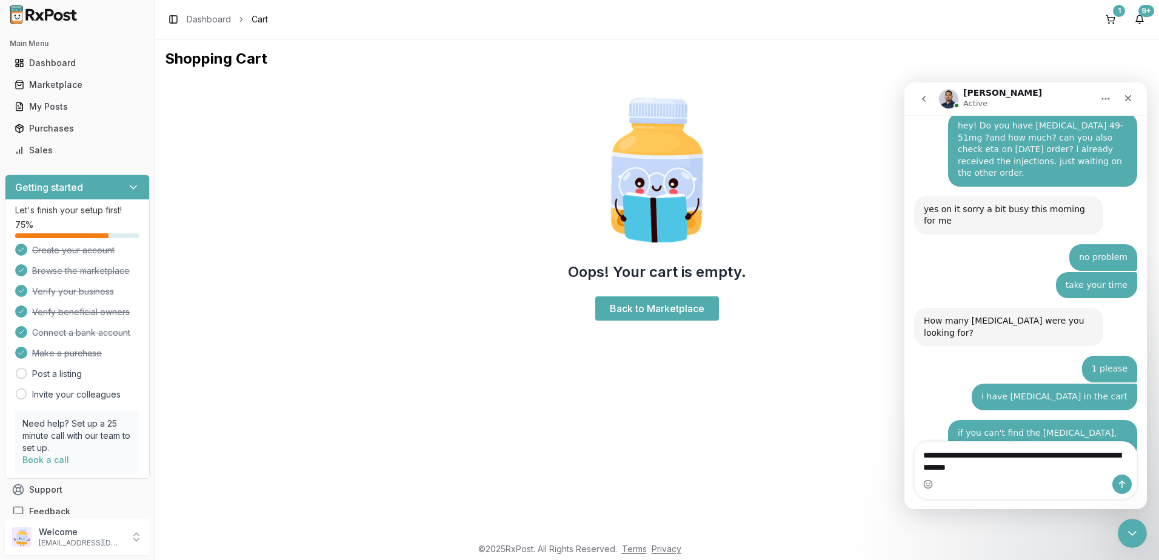
type textarea "**********"
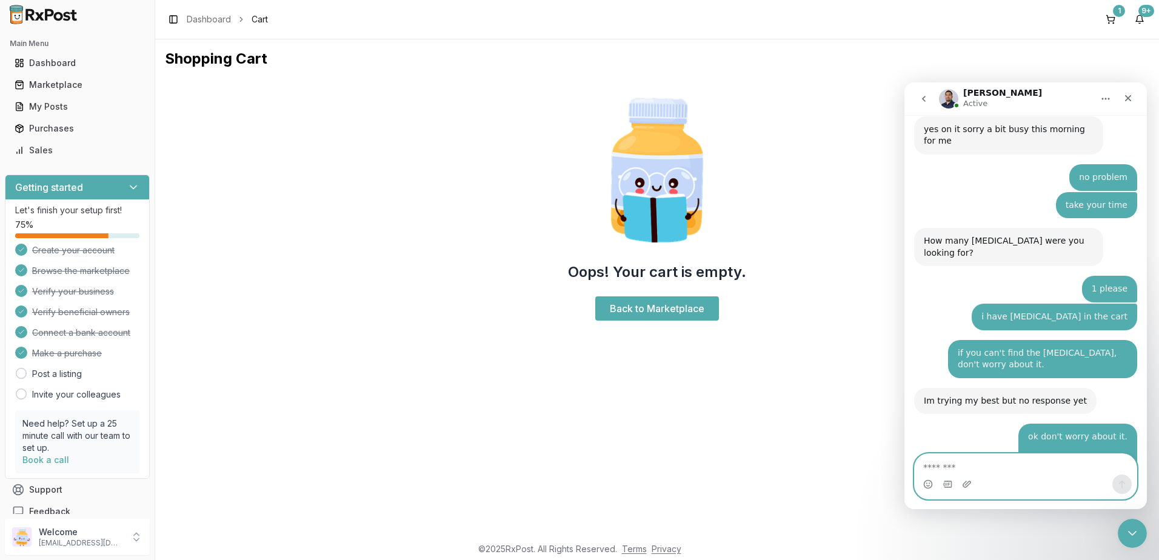
scroll to position [8367, 0]
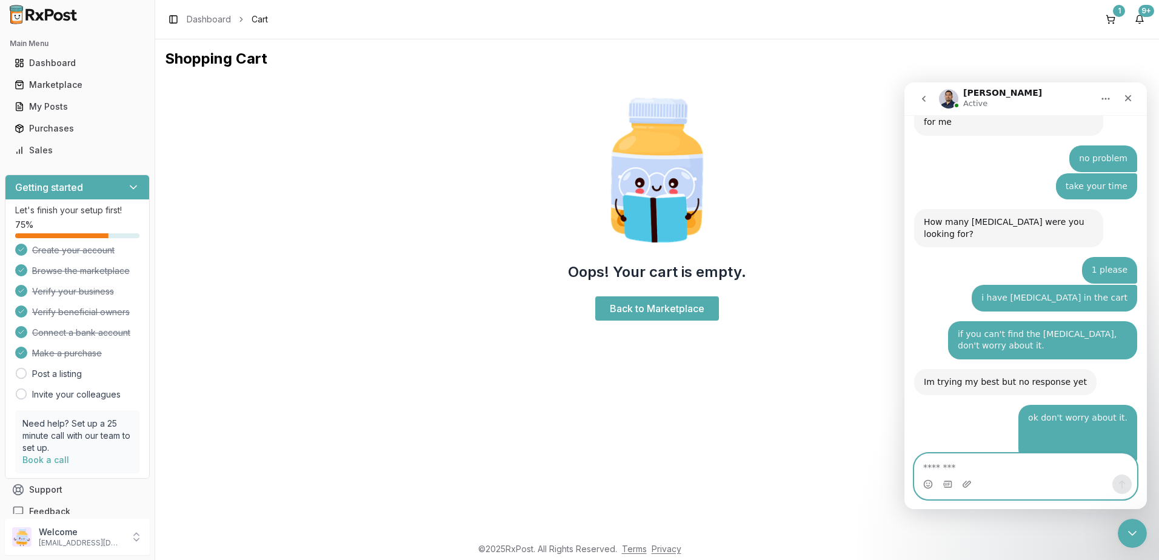
click at [998, 459] on textarea "Message…" at bounding box center [1026, 464] width 222 height 21
type textarea "*"
click at [948, 469] on textarea "**********" at bounding box center [1026, 464] width 222 height 21
click at [987, 467] on textarea "**********" at bounding box center [1026, 464] width 222 height 21
drag, startPoint x: 818, startPoint y: 464, endPoint x: 1692, endPoint y: 543, distance: 877.7
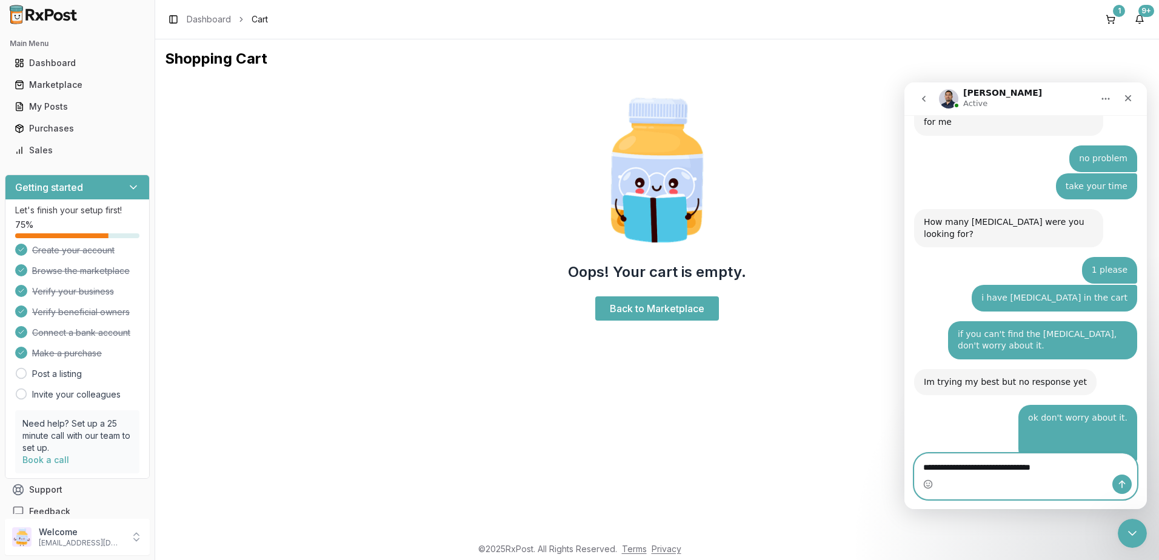
click html "Manuel Active Ask us anything, or share your feedback. June 2 if you can check …"
type textarea "**********"
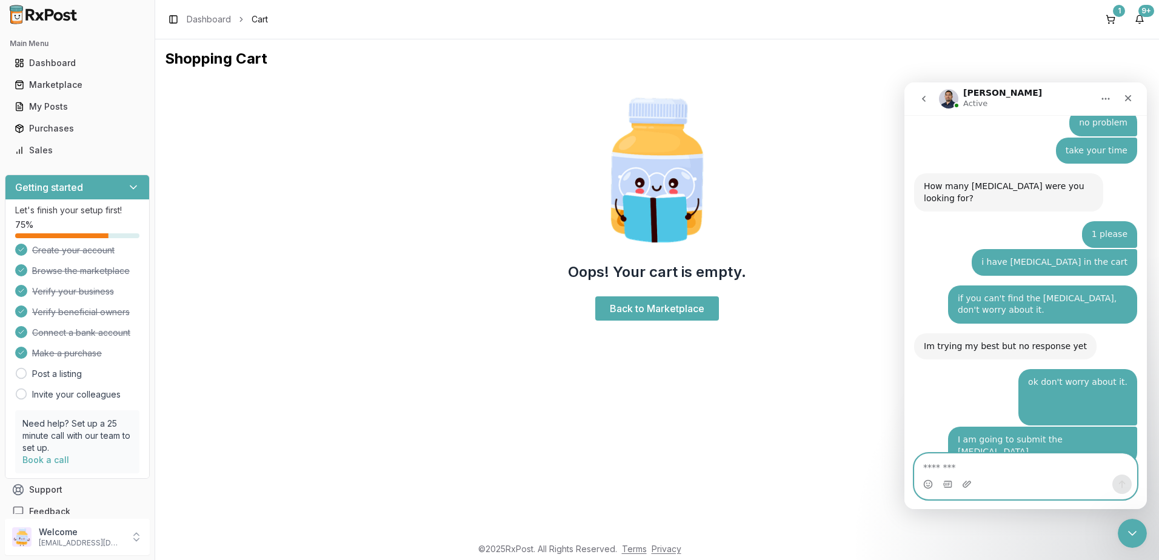
scroll to position [8403, 0]
click at [1010, 464] on textarea "Message…" at bounding box center [1026, 464] width 222 height 21
